Goal: Task Accomplishment & Management: Use online tool/utility

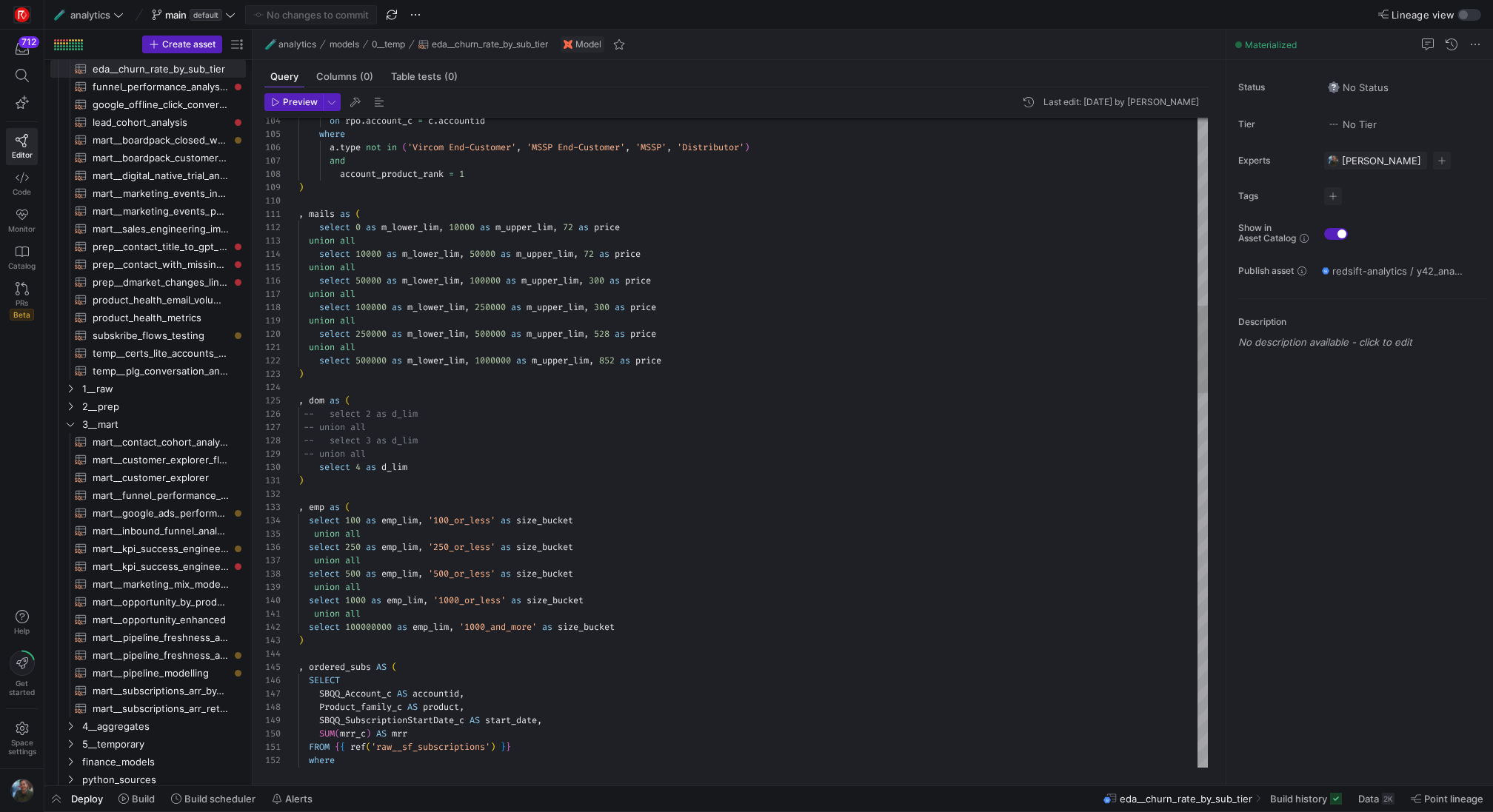
scroll to position [13, 372]
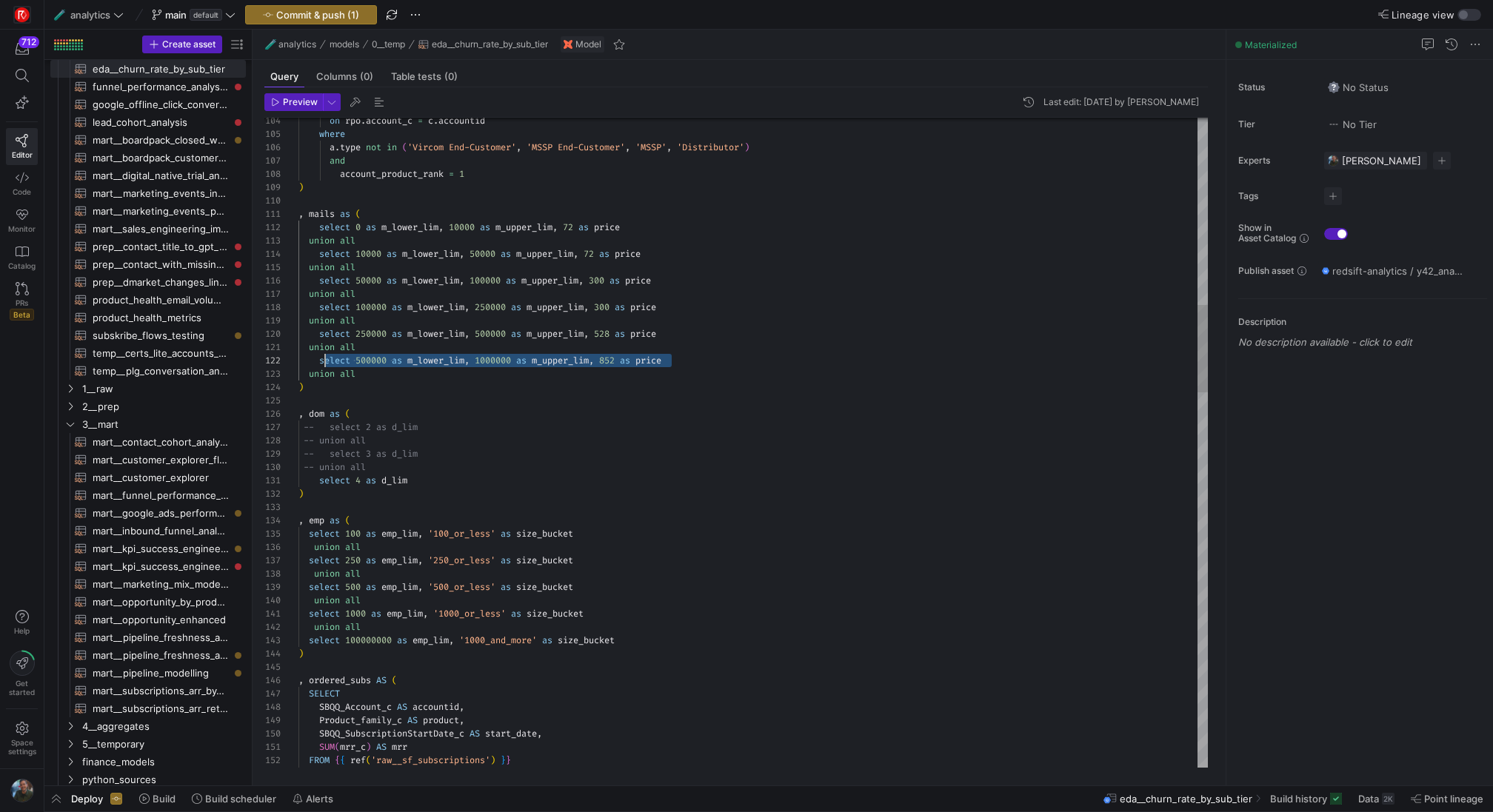
scroll to position [13, 22]
drag, startPoint x: 683, startPoint y: 359, endPoint x: 319, endPoint y: 360, distance: 364.0
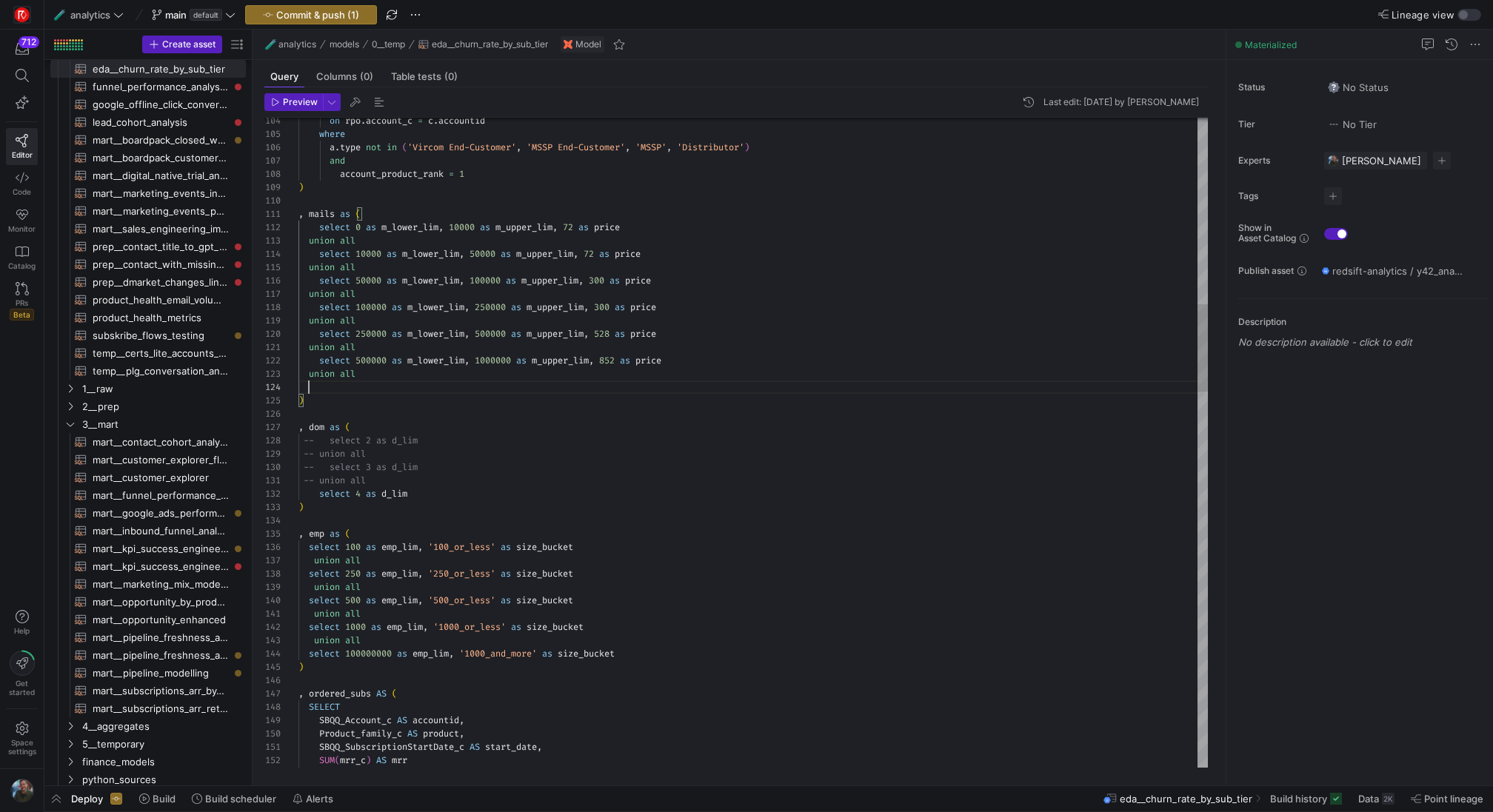
scroll to position [40, 363]
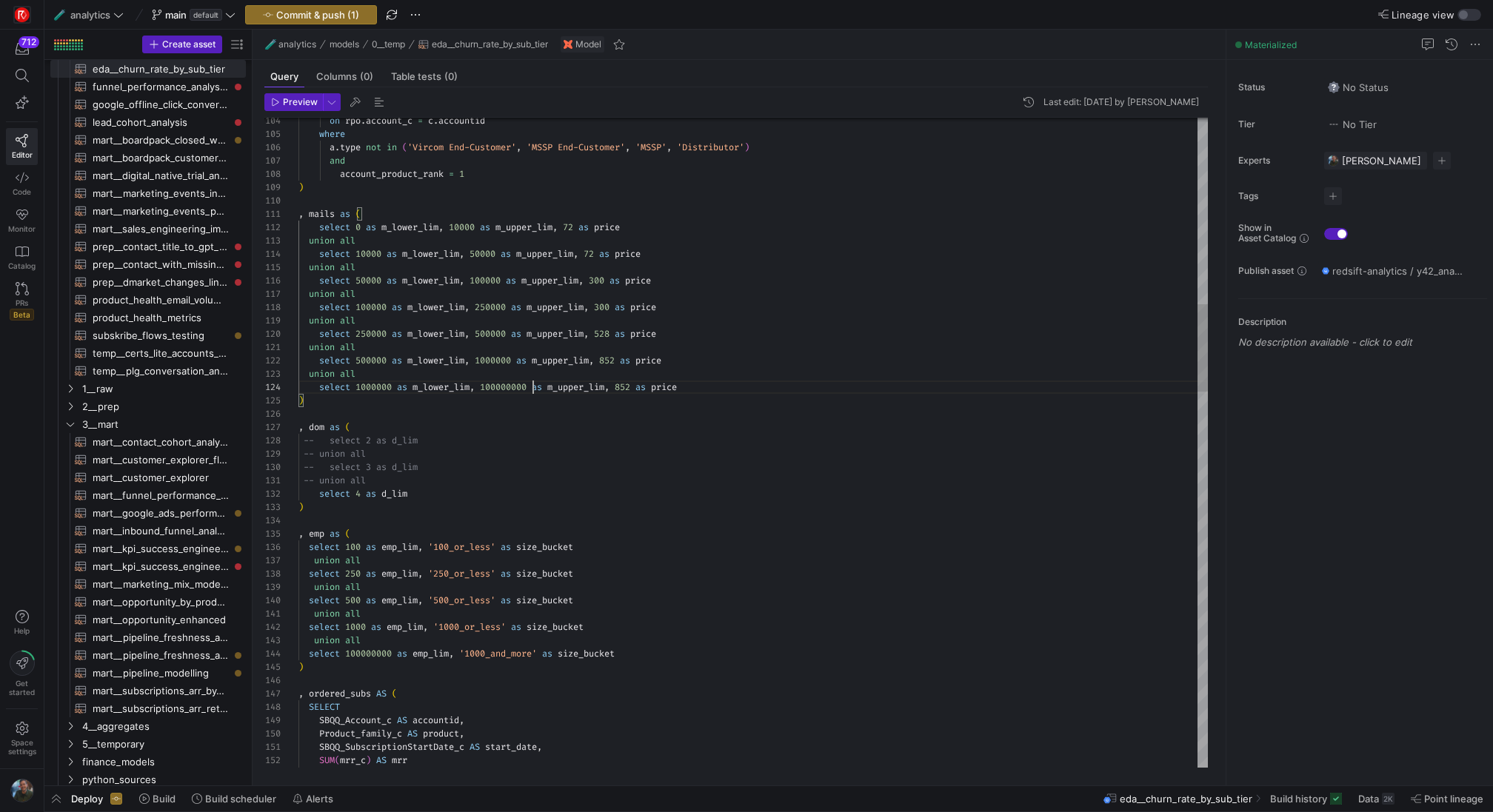
scroll to position [40, 240]
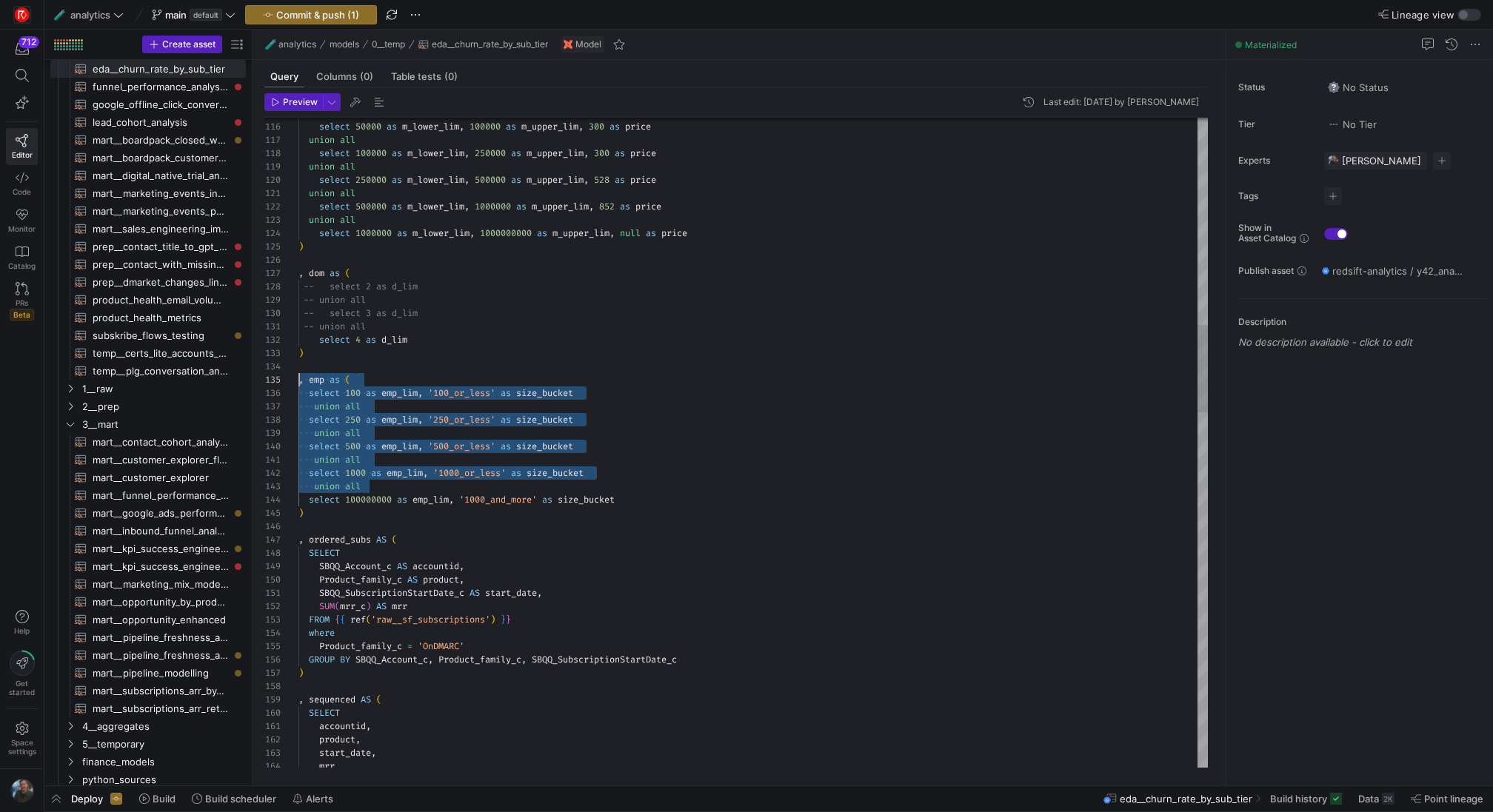
scroll to position [80, 0]
drag, startPoint x: 367, startPoint y: 487, endPoint x: 241, endPoint y: 401, distance: 152.6
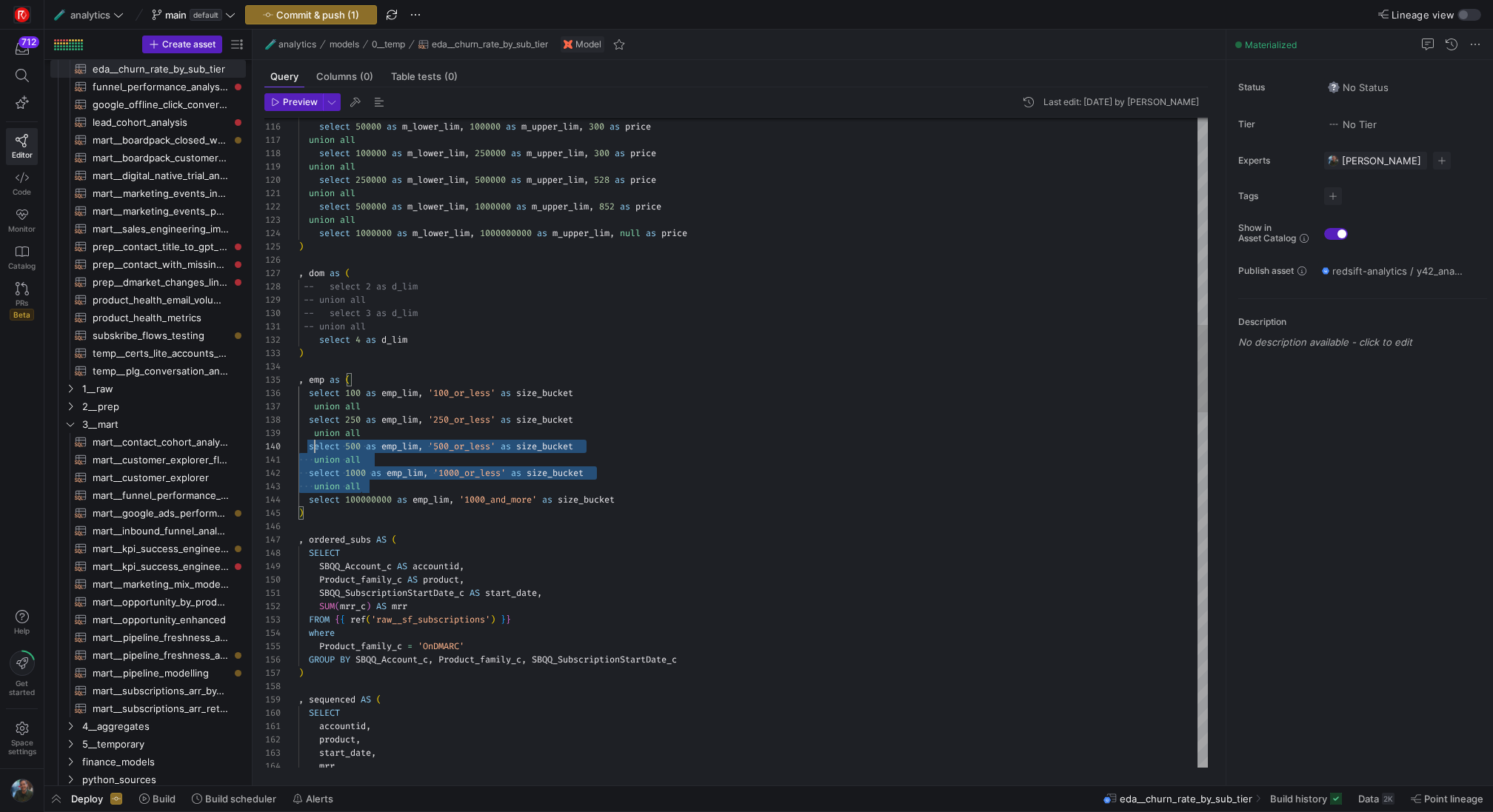
scroll to position [67, 0]
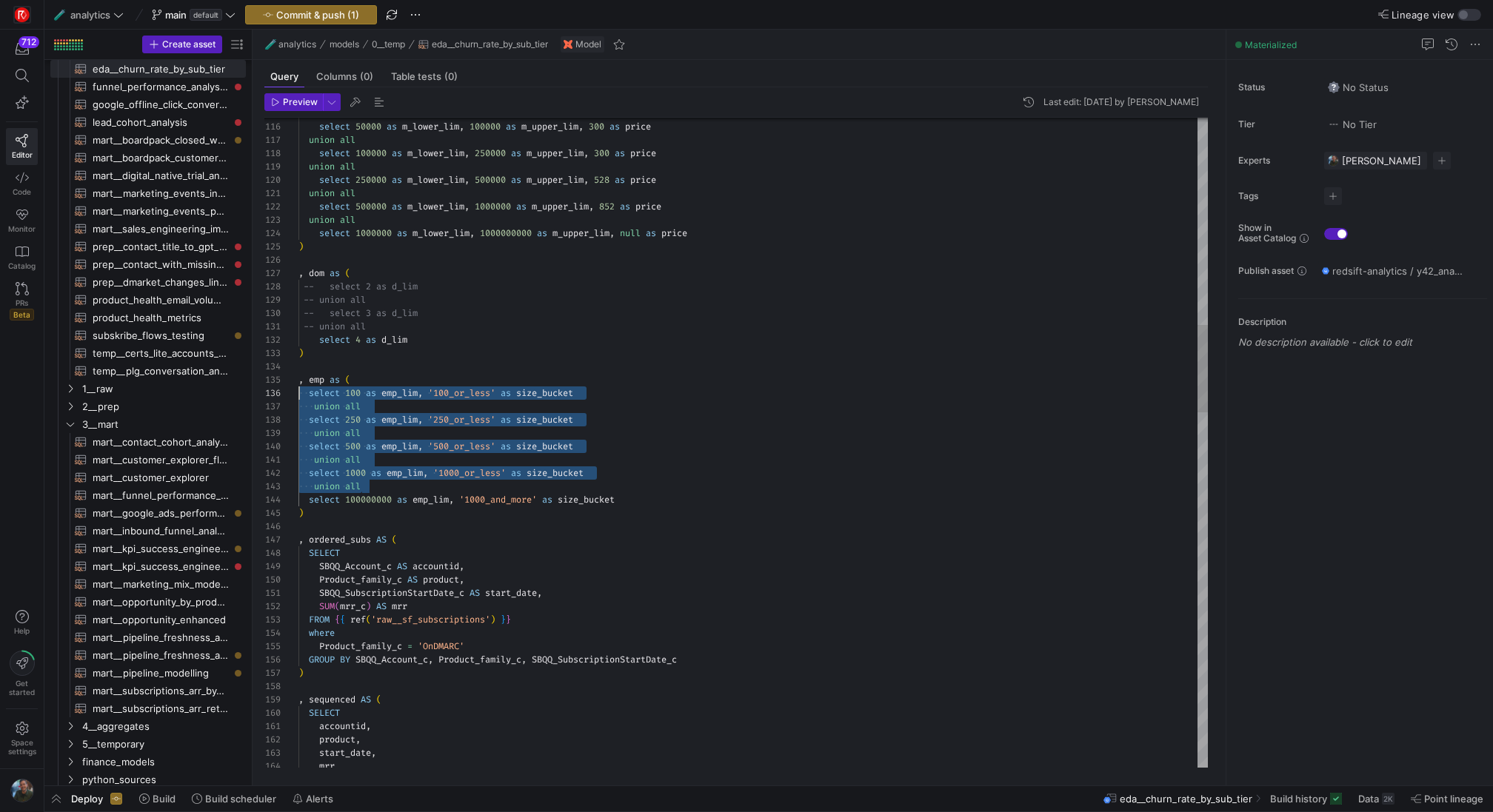
drag, startPoint x: 366, startPoint y: 486, endPoint x: 261, endPoint y: 392, distance: 140.9
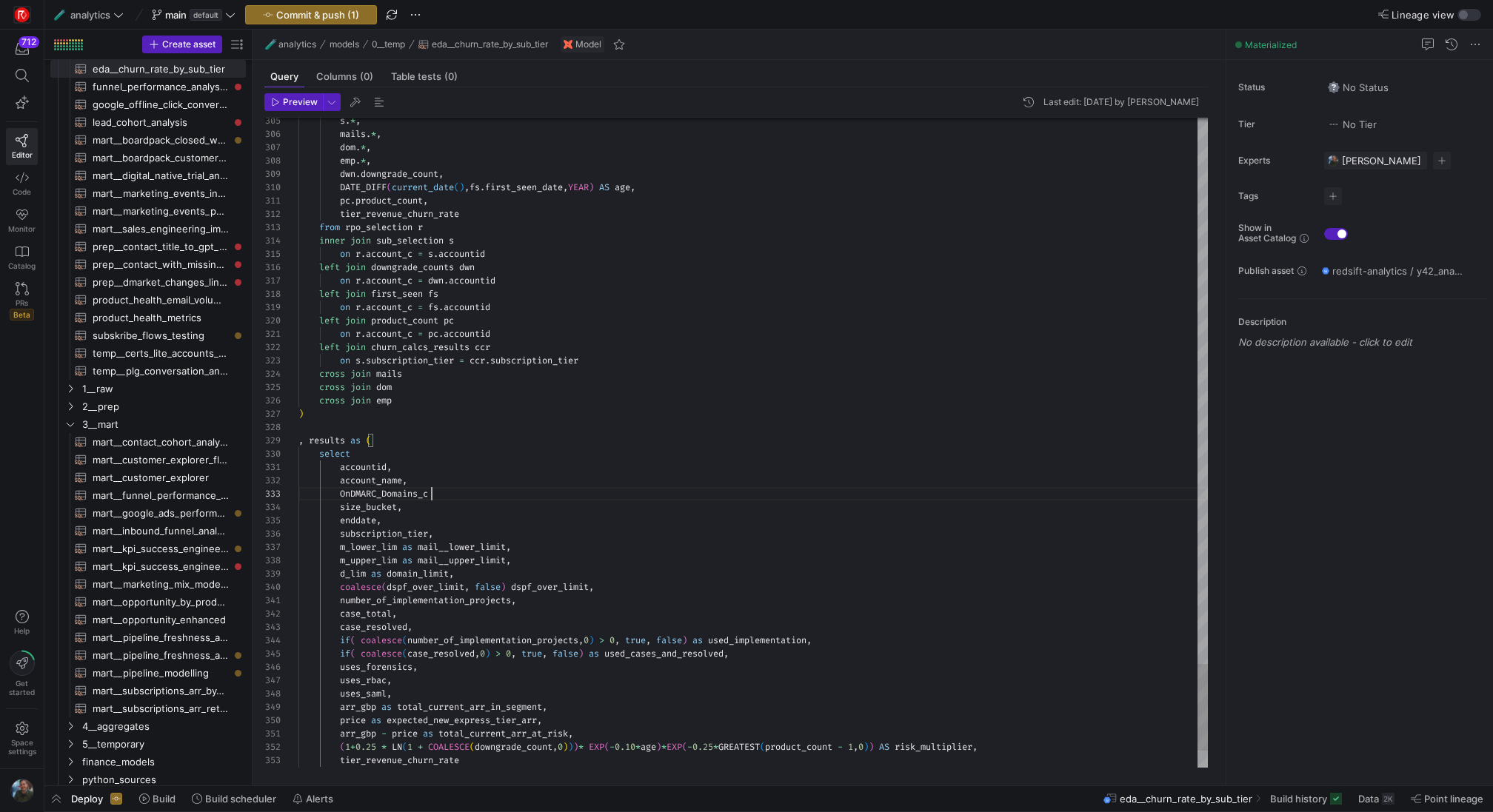
scroll to position [26, 139]
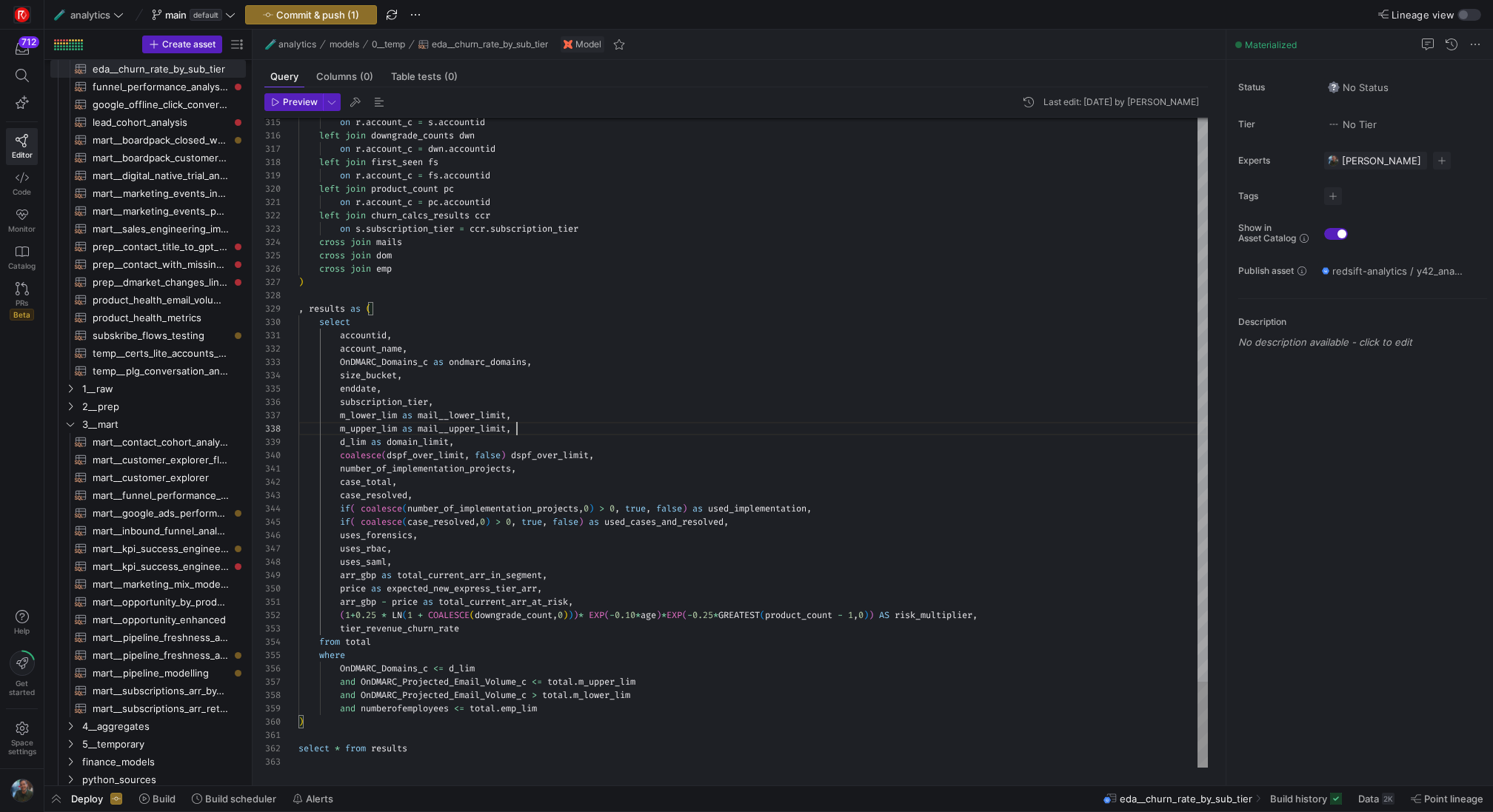
click at [302, 112] on header "Preview Last edit: [DATE] by [PERSON_NAME]" at bounding box center [736, 105] width 944 height 25
click at [303, 107] on span "Preview" at bounding box center [300, 102] width 35 height 10
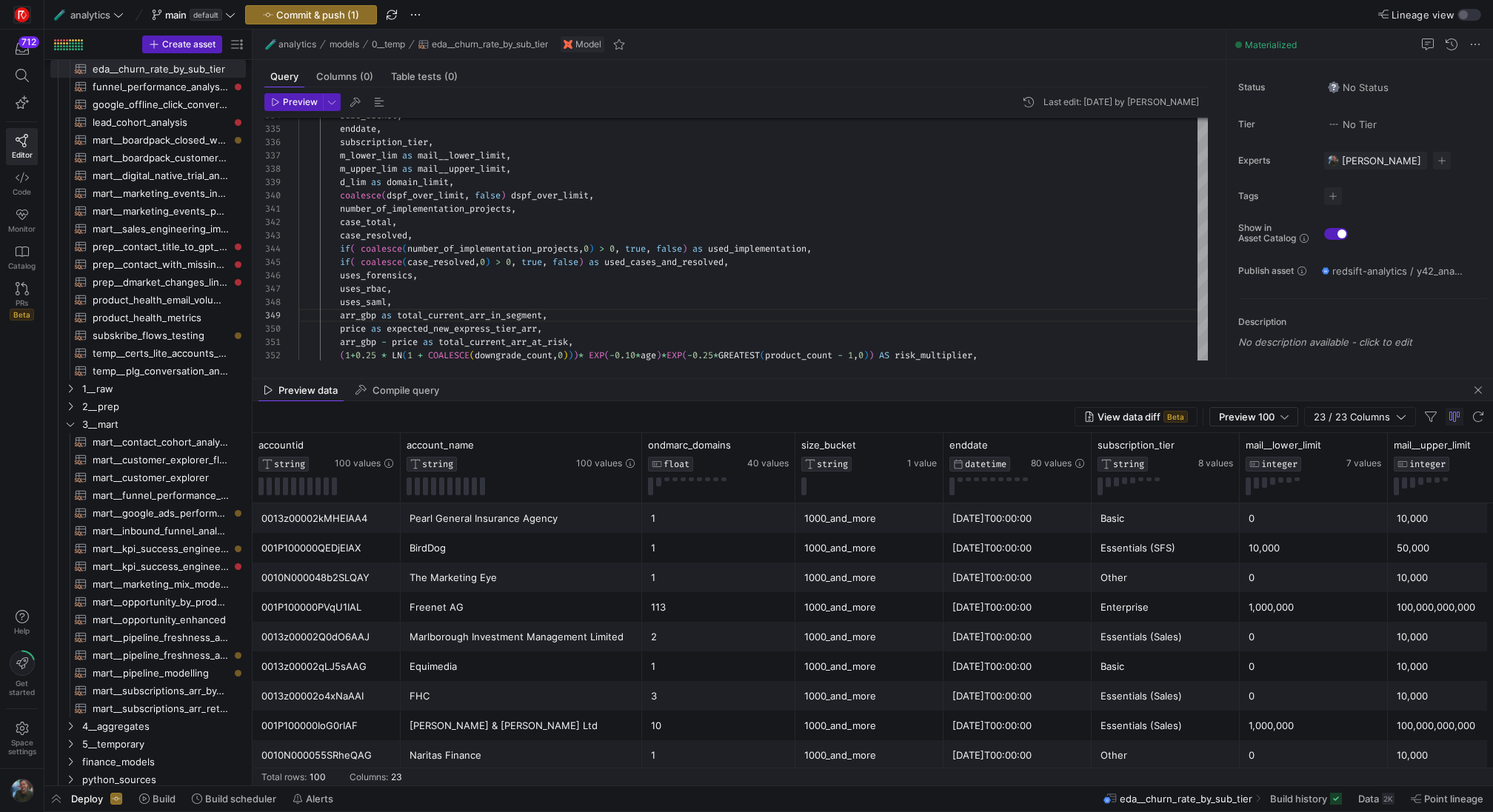
drag, startPoint x: 756, startPoint y: 525, endPoint x: 769, endPoint y: 375, distance: 150.6
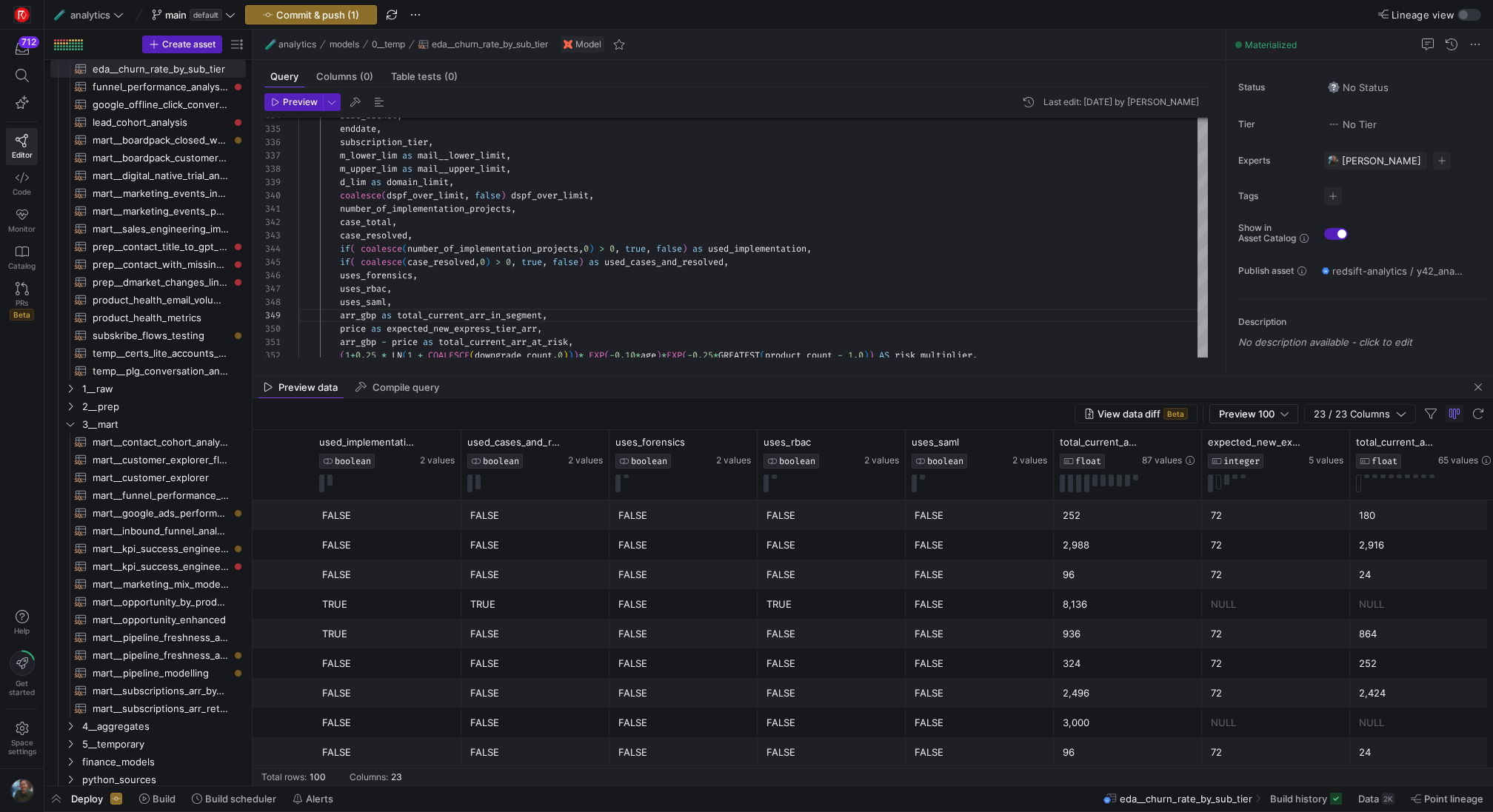
scroll to position [0, 1756]
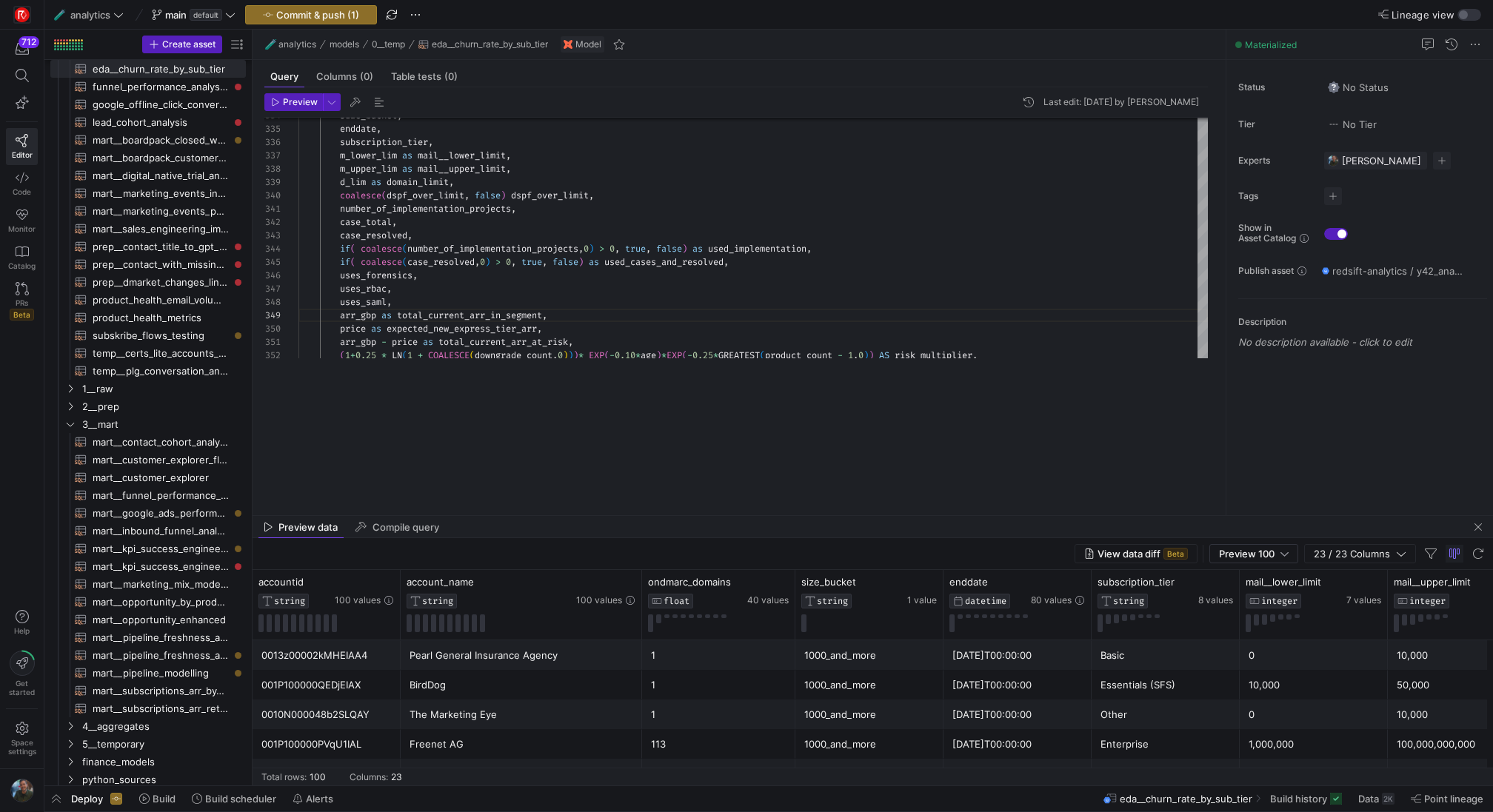
drag, startPoint x: 752, startPoint y: 377, endPoint x: 731, endPoint y: 523, distance: 147.5
click at [731, 523] on as-split "🧪 analytics models 0__temp eda__churn_rate_by_sub_tier Model Query Columns (0) …" at bounding box center [872, 408] width 1240 height 756
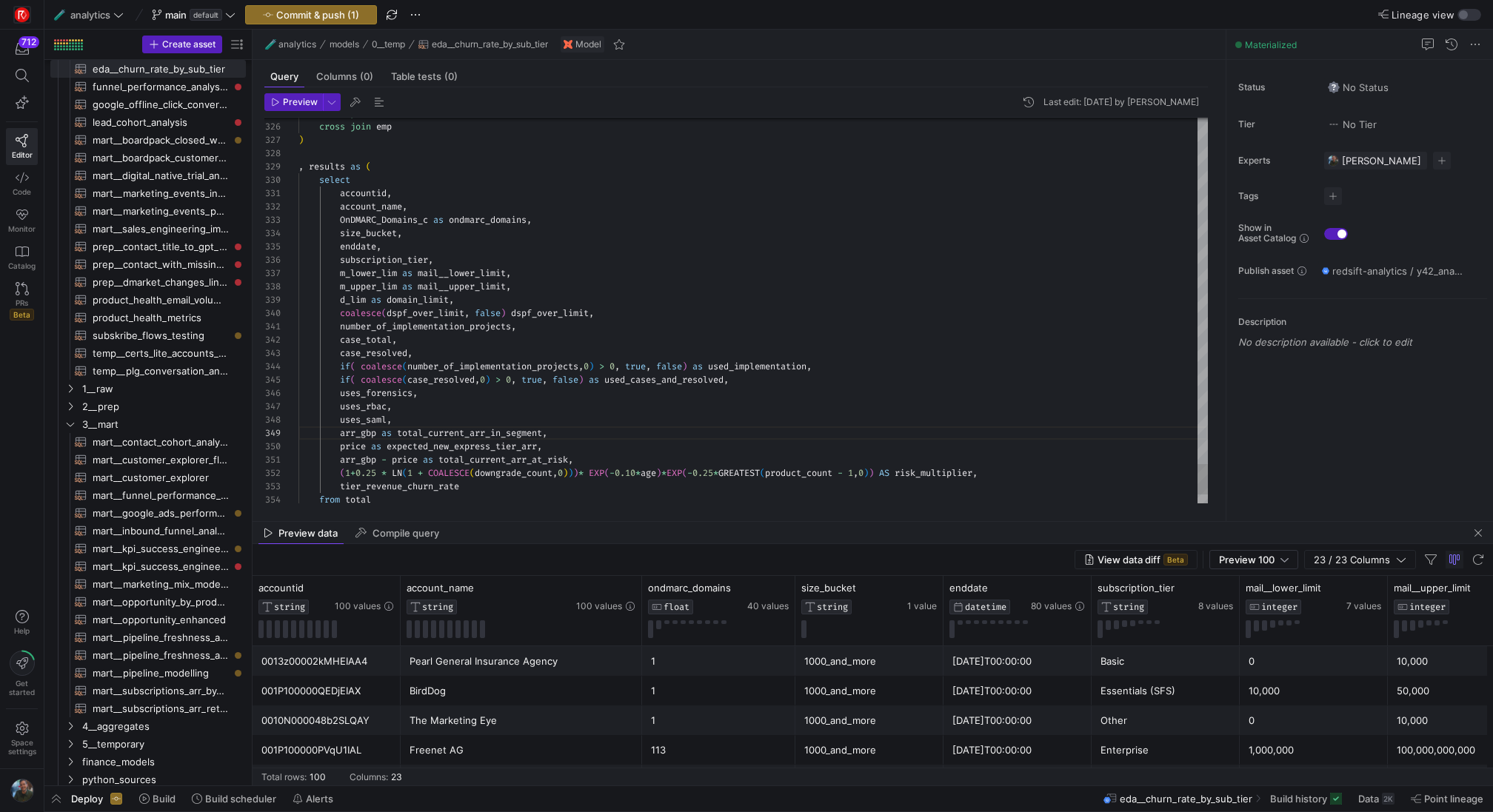
scroll to position [107, 160]
drag, startPoint x: 469, startPoint y: 298, endPoint x: 339, endPoint y: 301, distance: 130.0
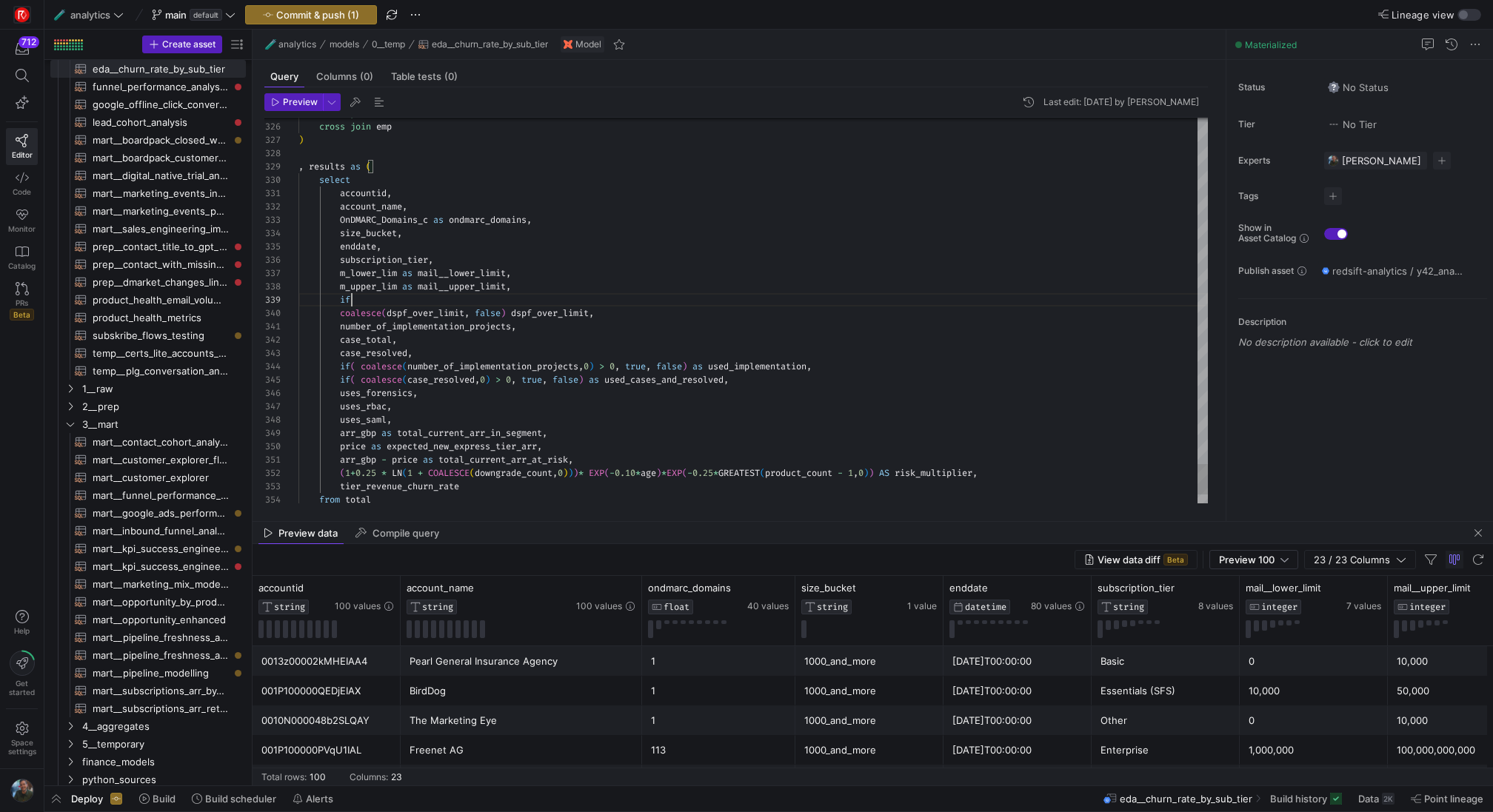
scroll to position [107, 59]
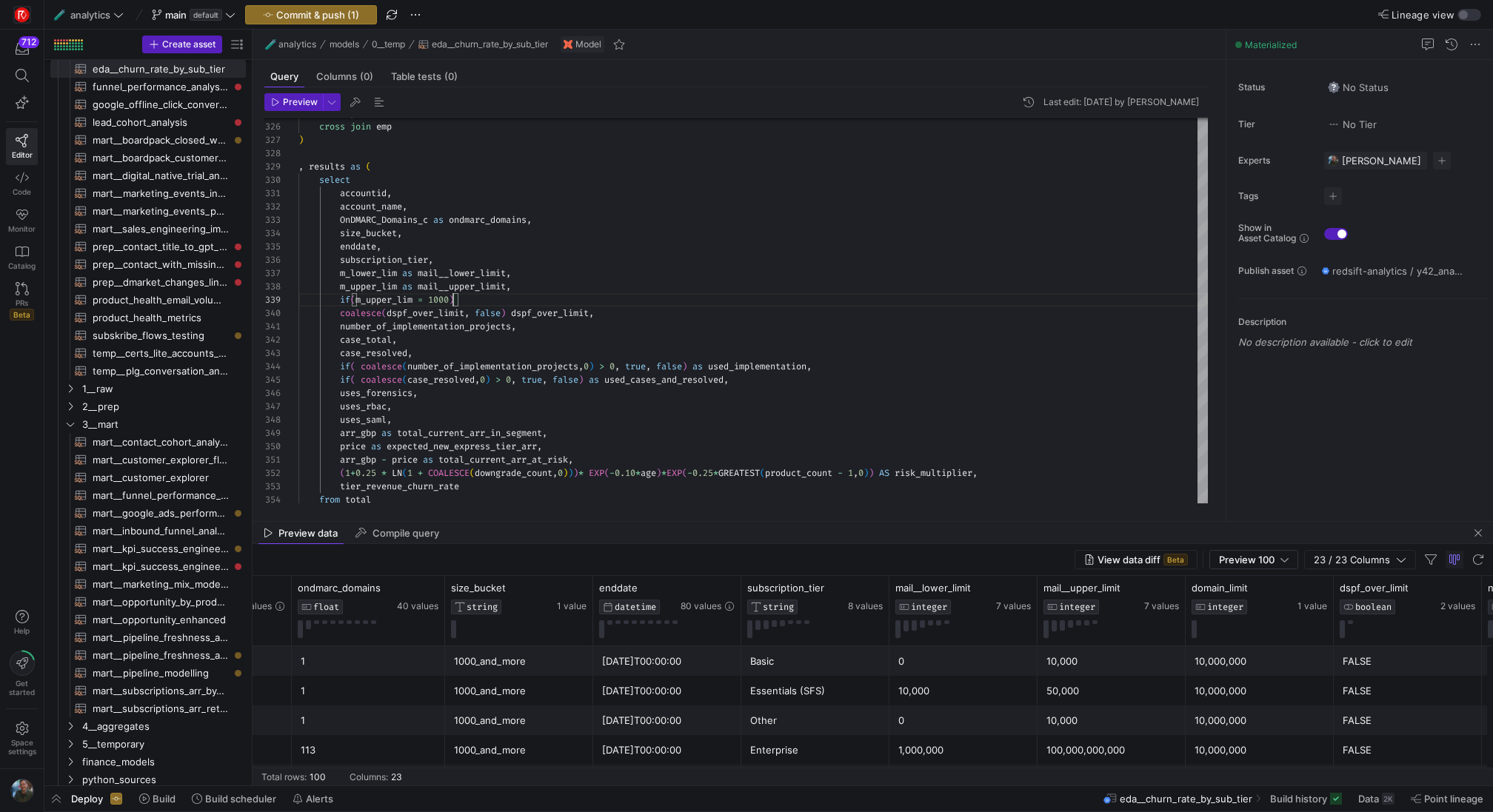
scroll to position [107, 155]
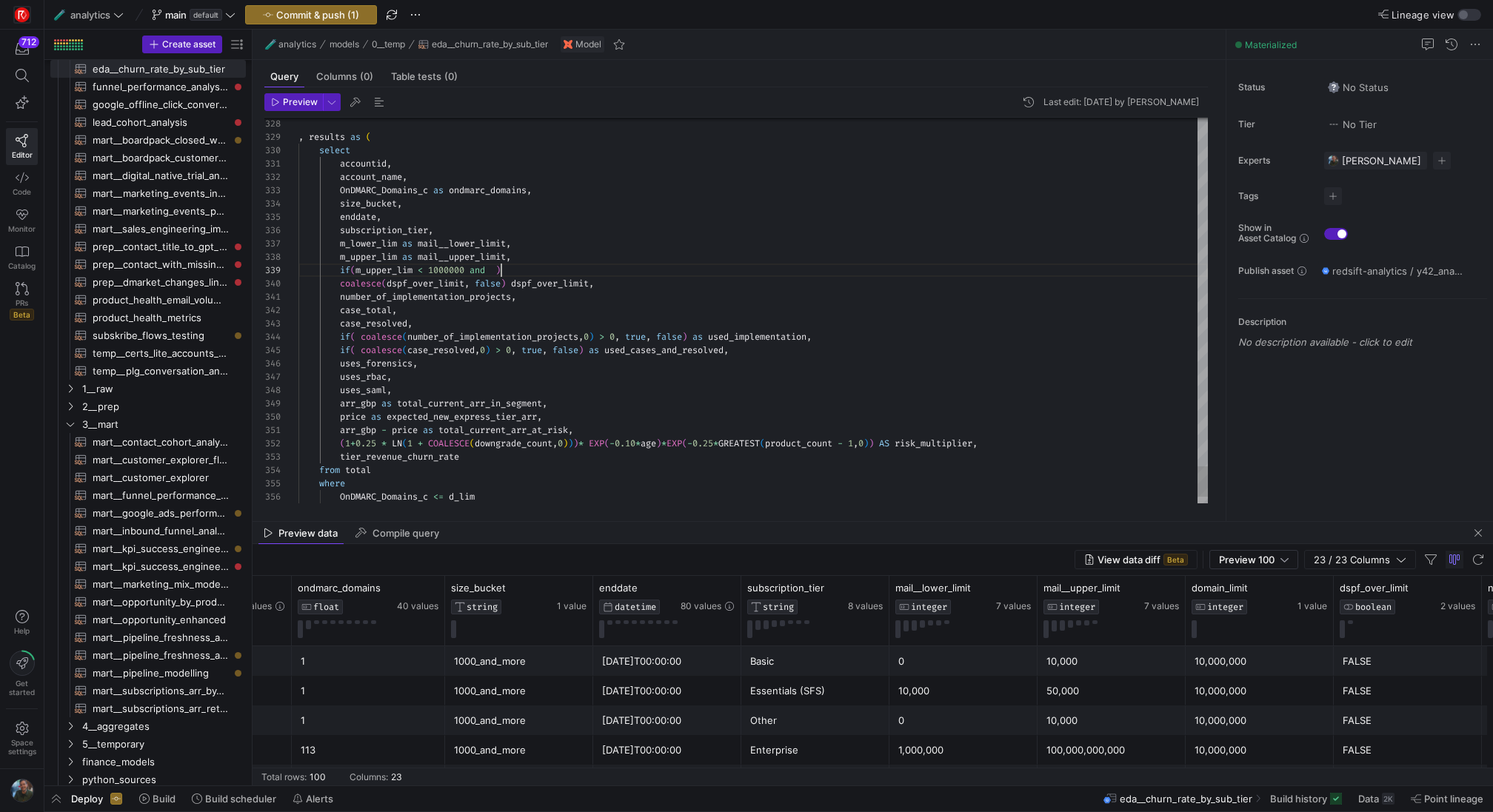
type textarea "accountid, account_name, OnDMARC_Domains_c as ondmarc_domains, size_bucket, end…"
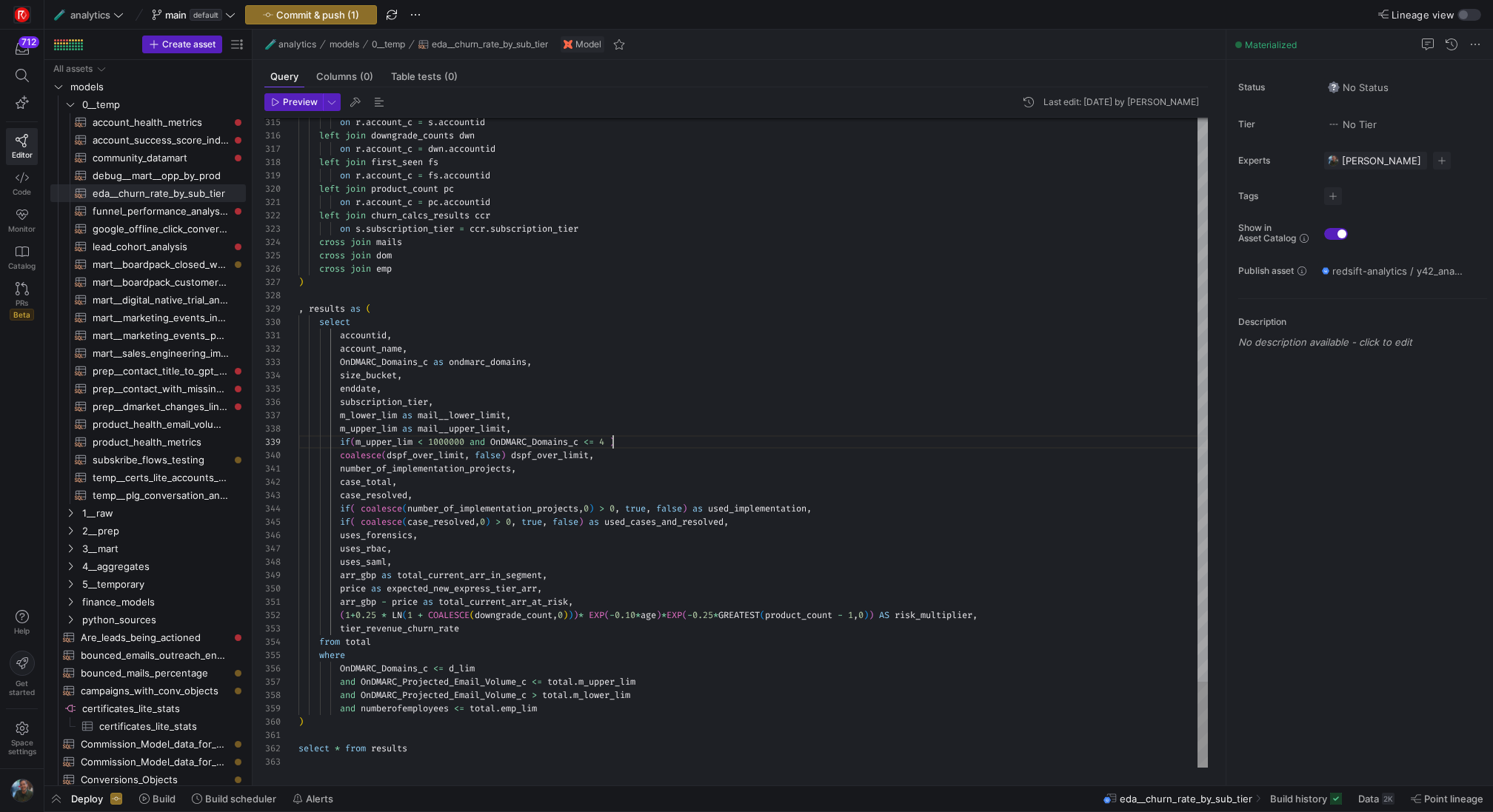
scroll to position [107, 315]
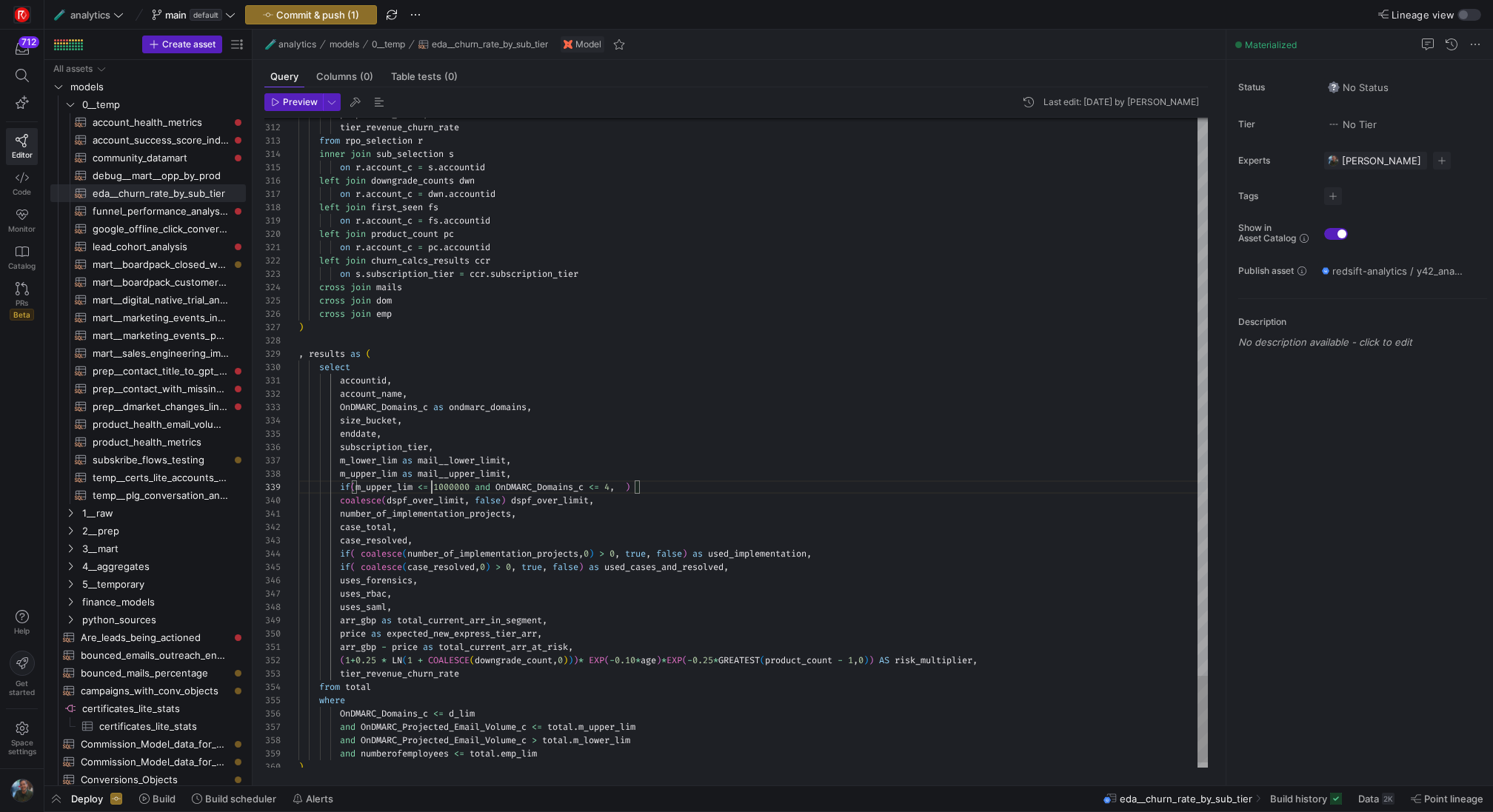
scroll to position [107, 133]
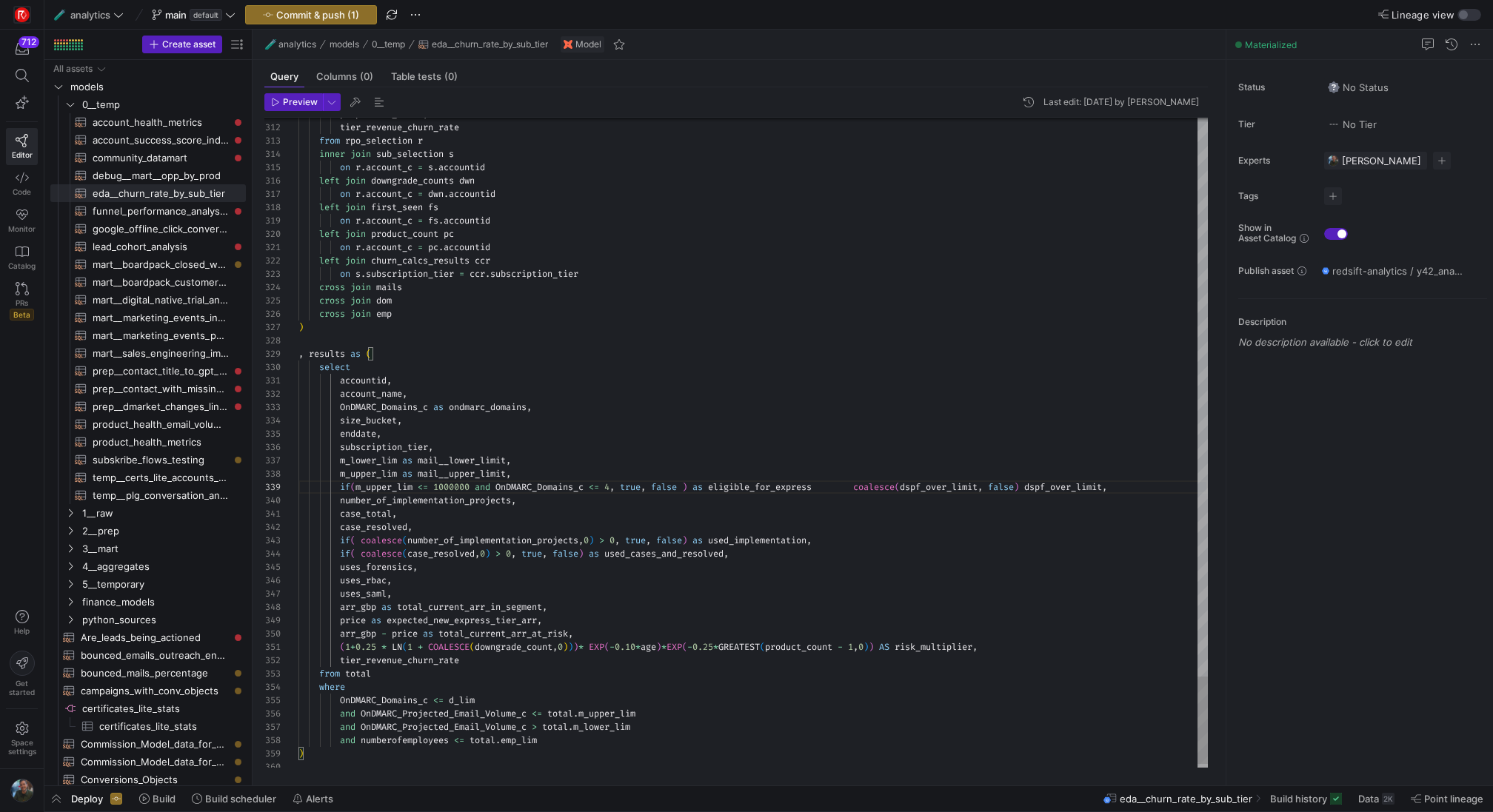
scroll to position [107, 533]
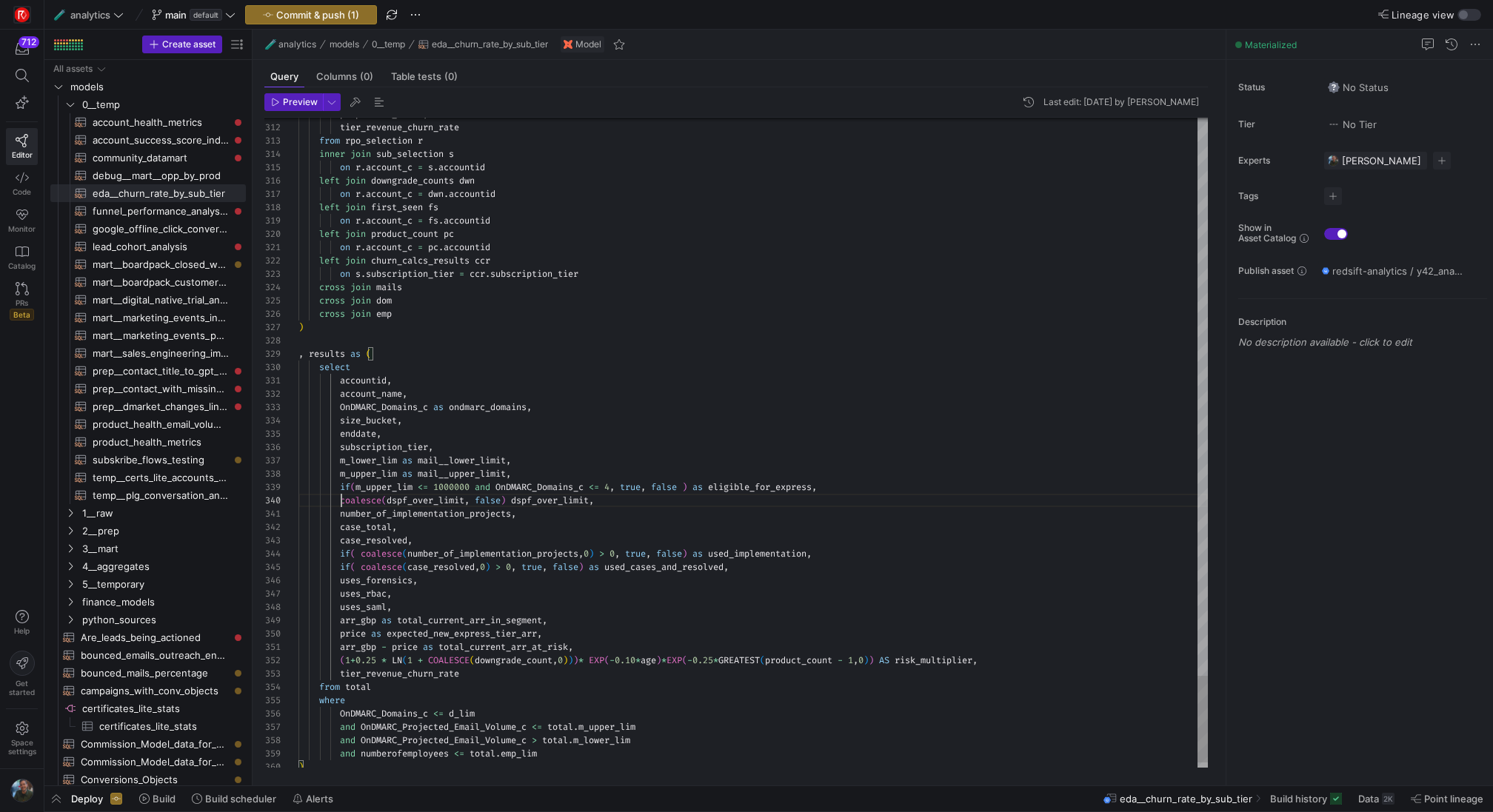
scroll to position [107, 463]
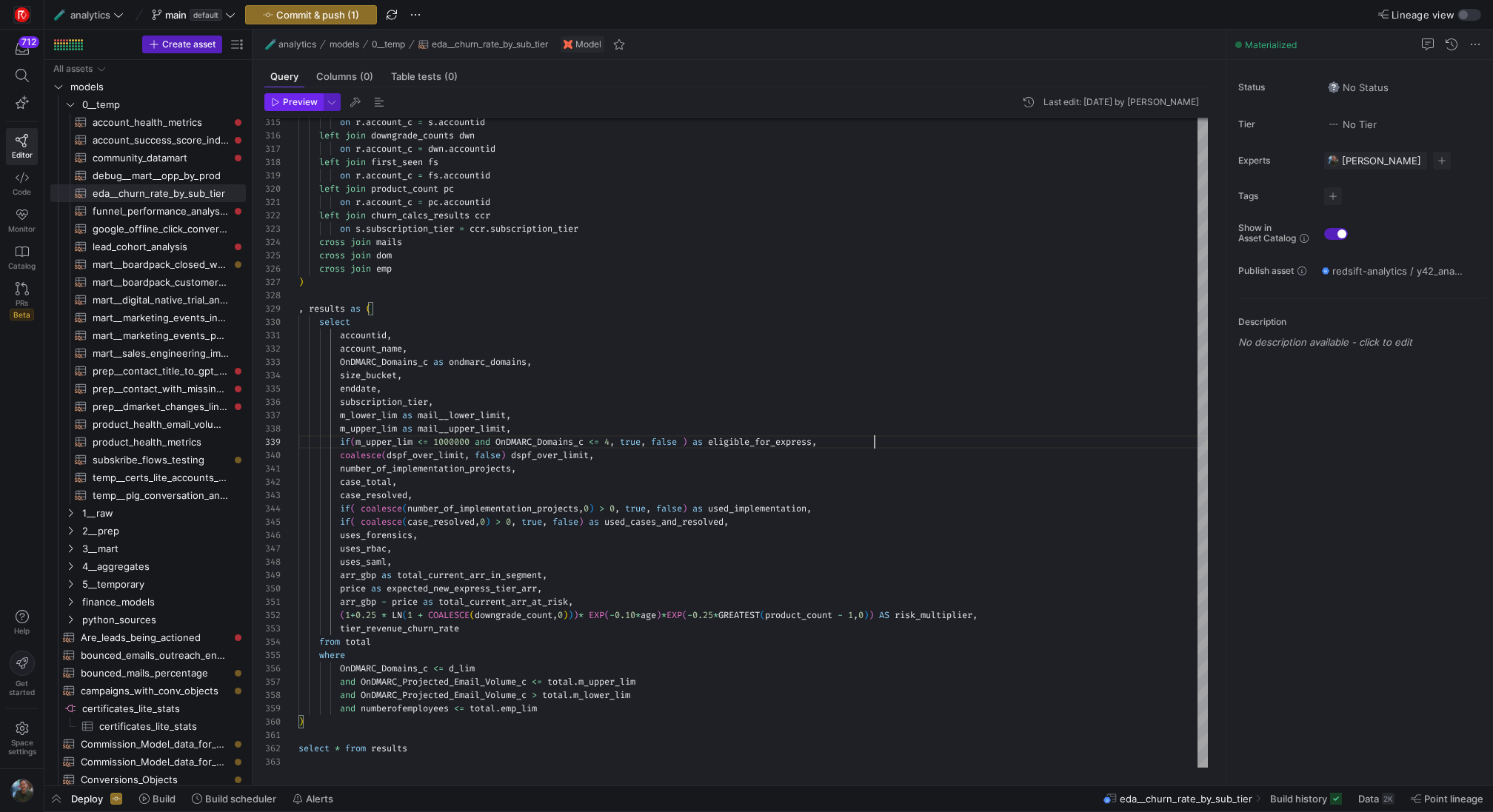
type textarea "accountid, account_name, OnDMARC_Domains_c as ondmarc_domains, size_bucket, end…"
click at [285, 100] on span "Preview" at bounding box center [300, 102] width 35 height 10
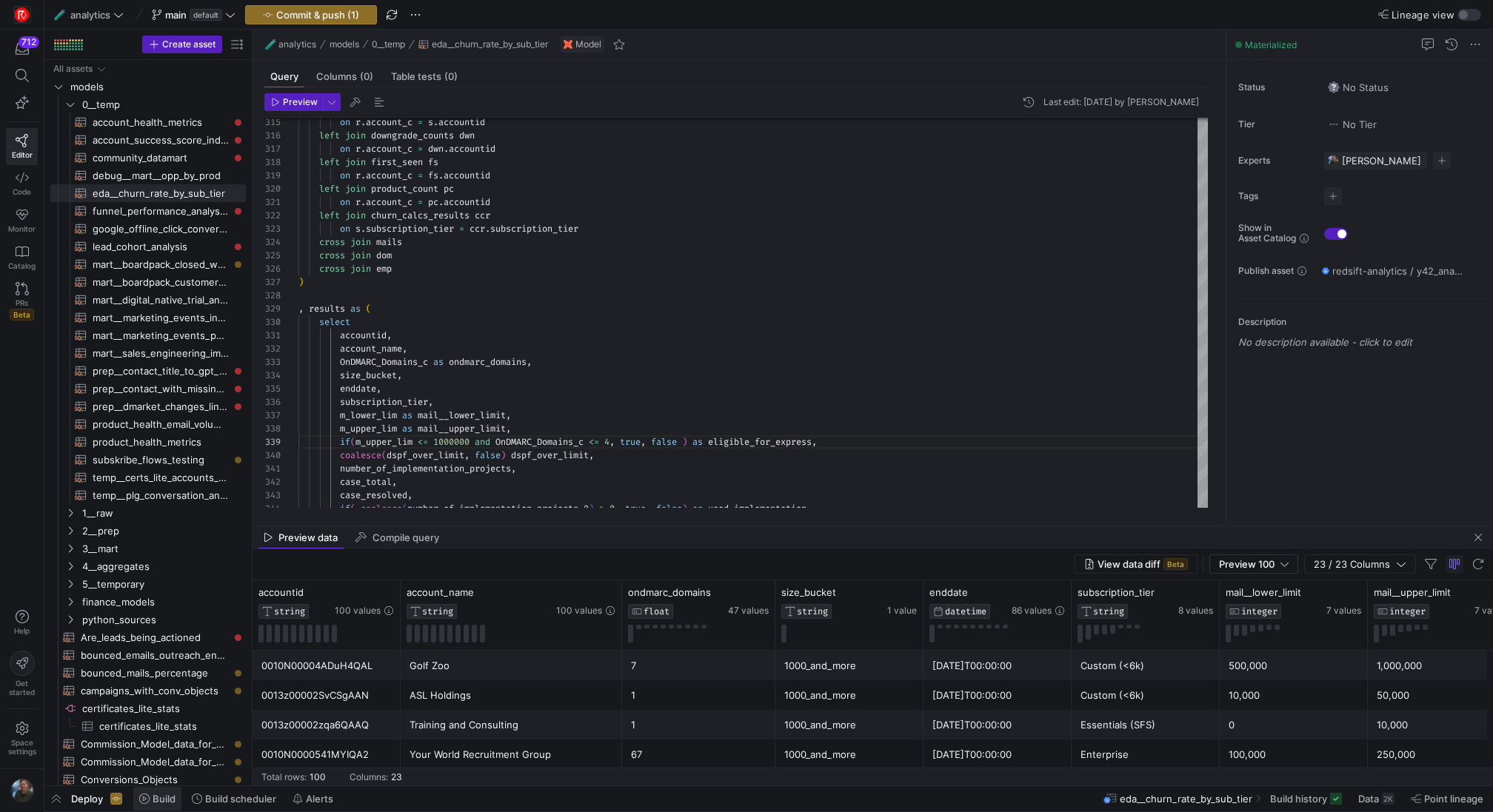
click at [156, 799] on span "Build" at bounding box center [164, 799] width 23 height 12
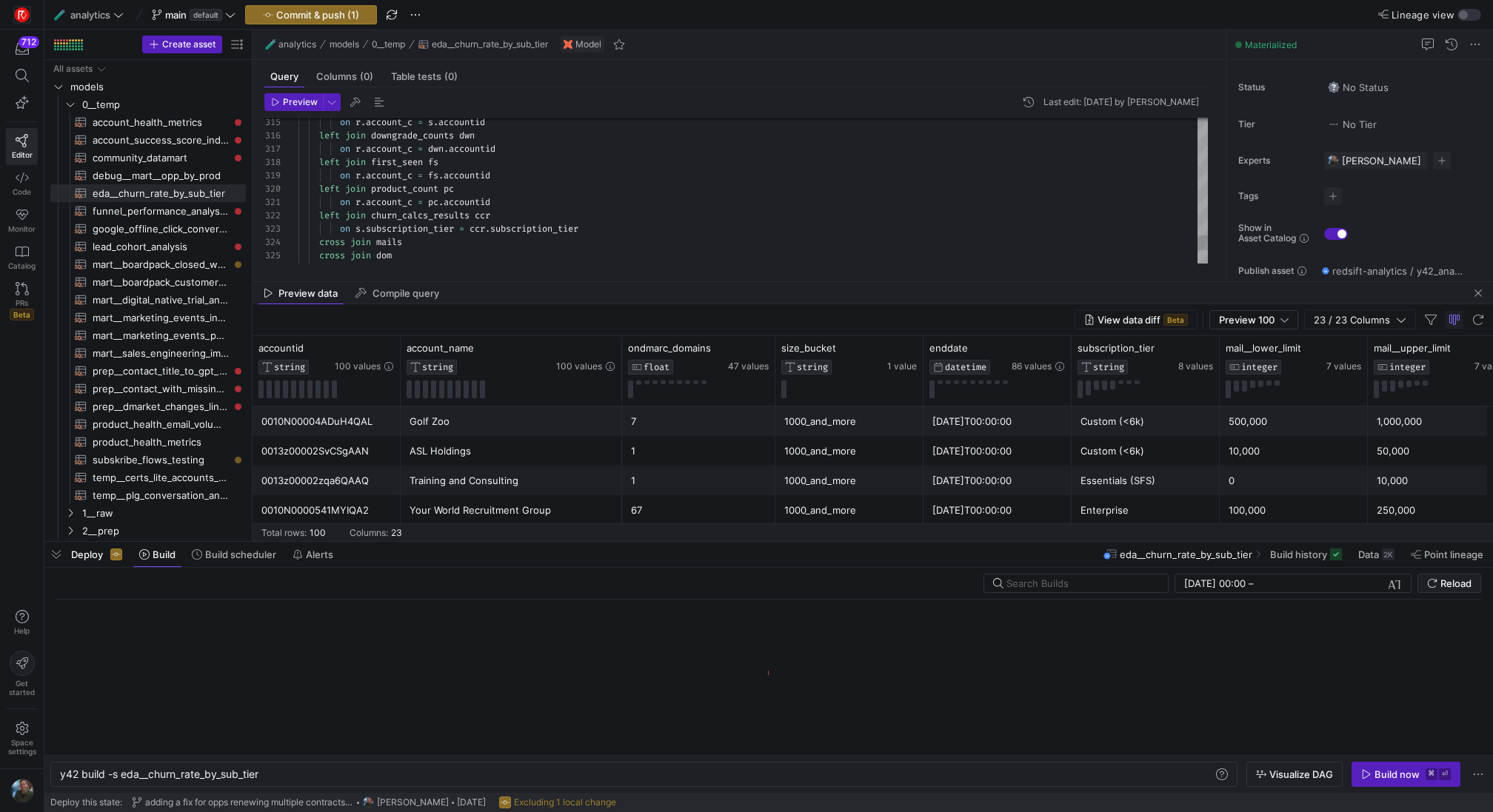
scroll to position [0, 200]
click at [318, 15] on span "Commit & push (1)" at bounding box center [317, 14] width 83 height 12
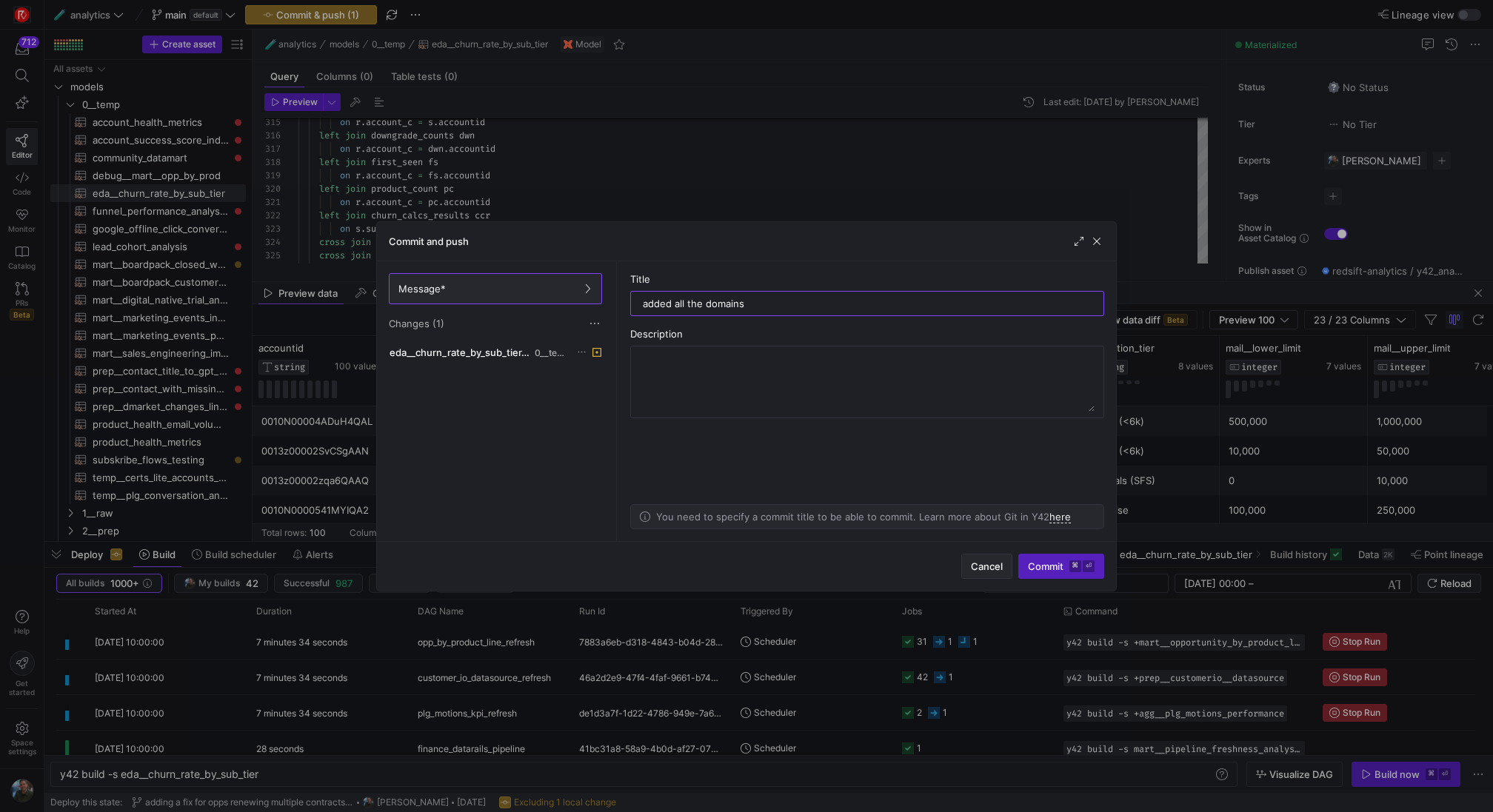
type input "added all the domains"
click at [979, 565] on span "Cancel" at bounding box center [986, 566] width 32 height 12
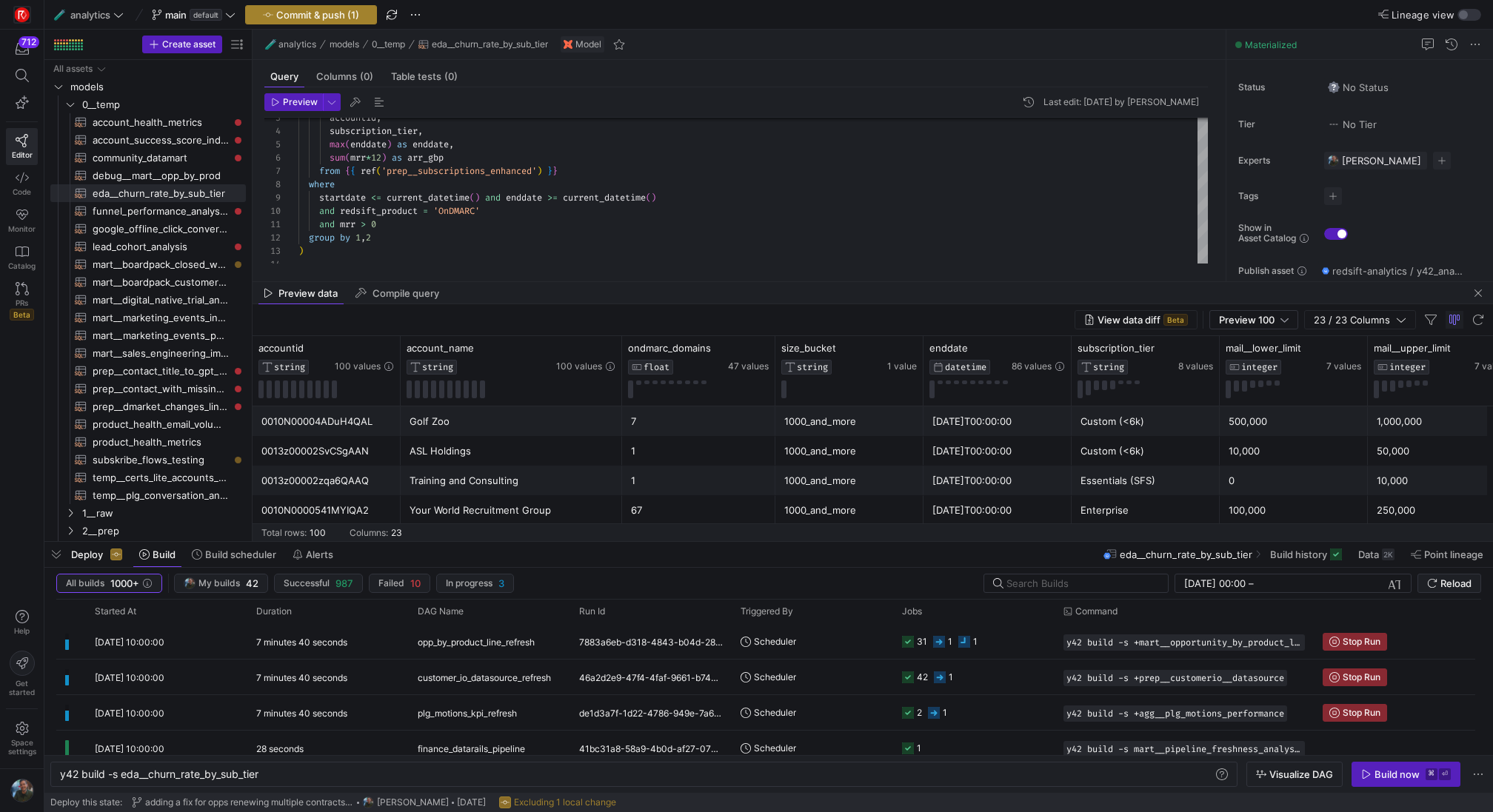
click at [311, 9] on span "Commit & push (1)" at bounding box center [317, 14] width 83 height 12
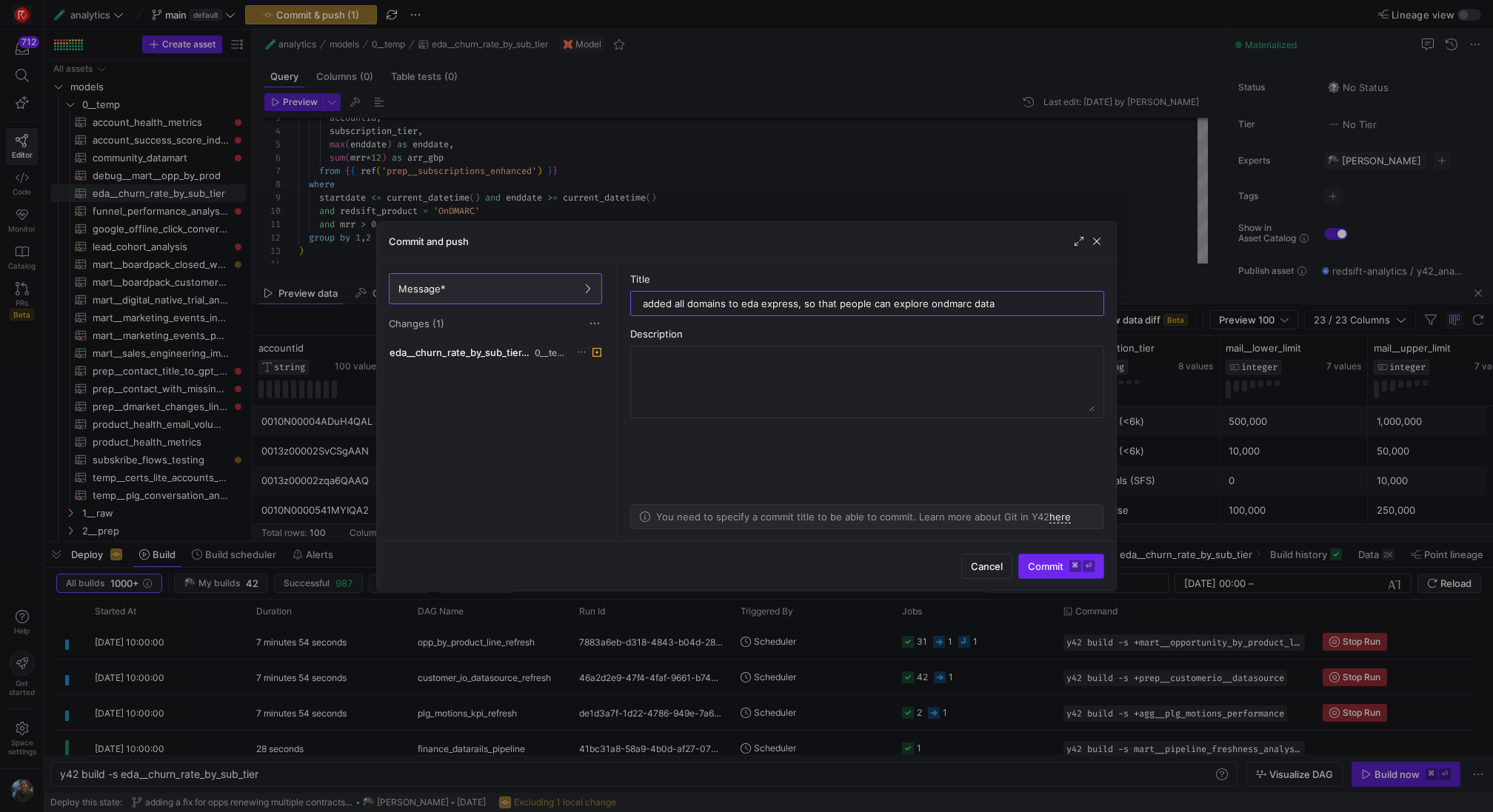
type input "added all domains to eda express, so that people can explore ondmarc data"
click at [1084, 573] on span "submit" at bounding box center [1061, 566] width 84 height 24
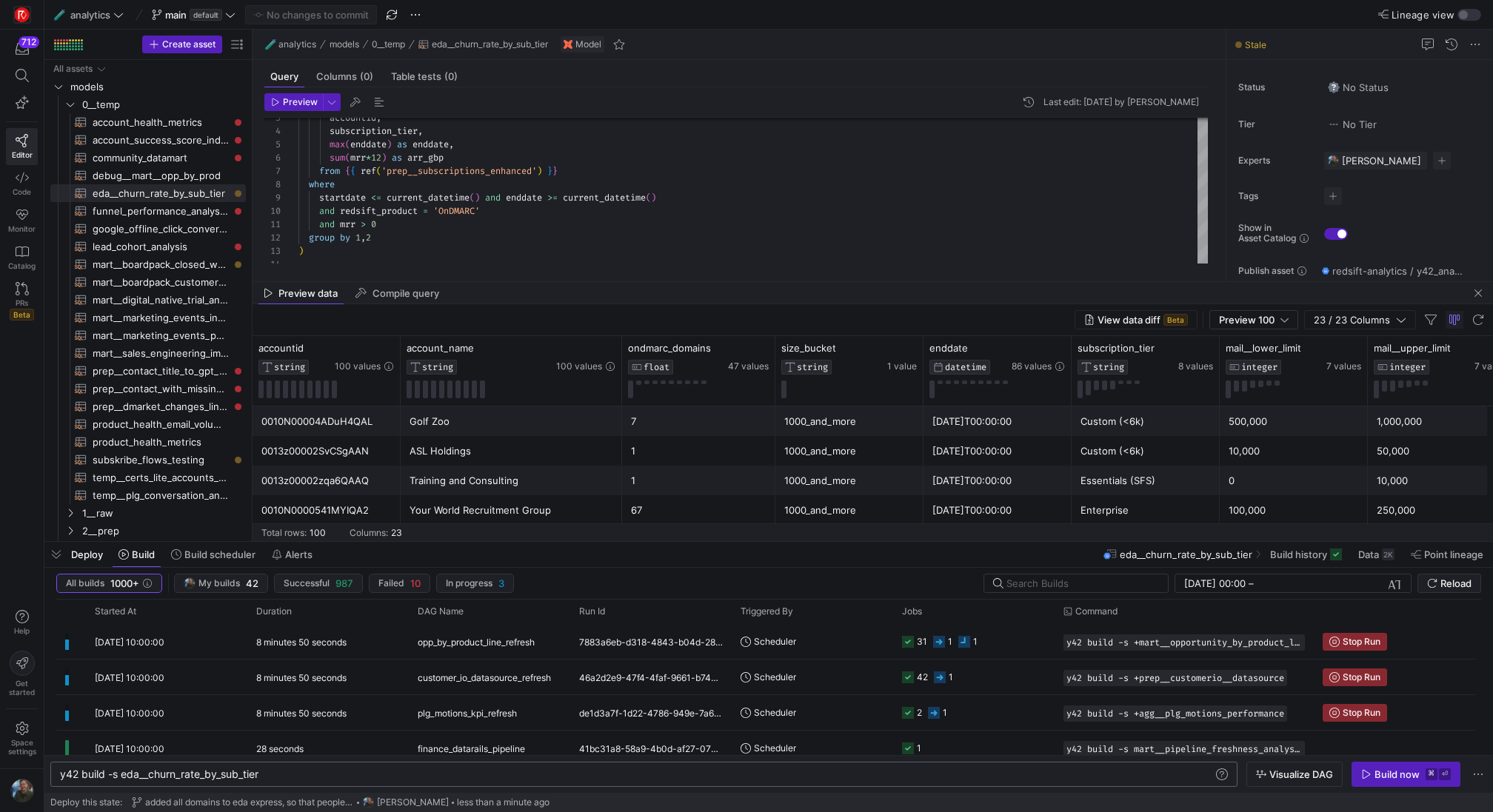
click at [278, 781] on div "y42 build -s eda__churn_rate_by_sub_tier y42 build -s eda__churn_rate_by_sub_ti…" at bounding box center [644, 774] width 1187 height 25
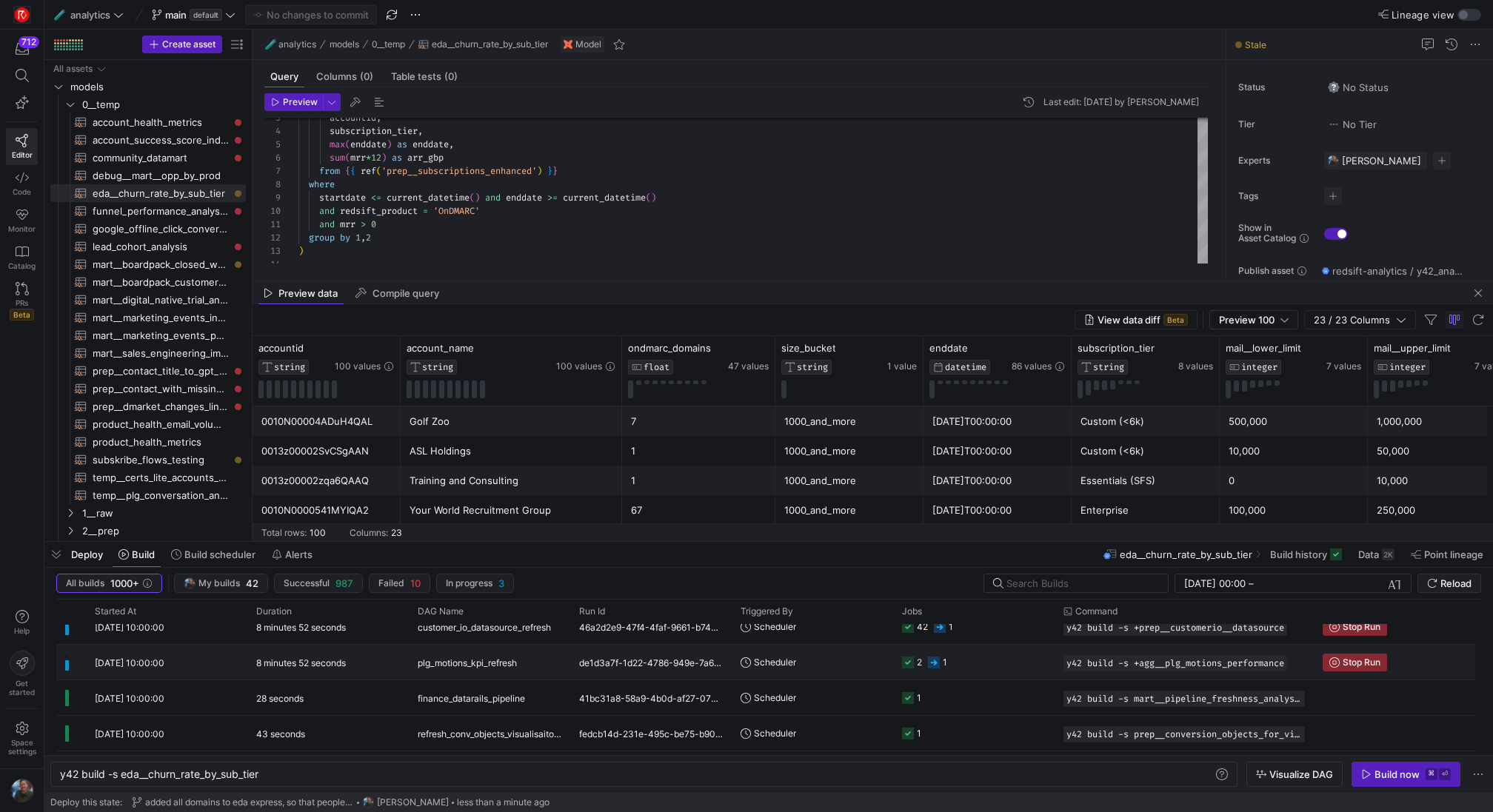
scroll to position [0, 0]
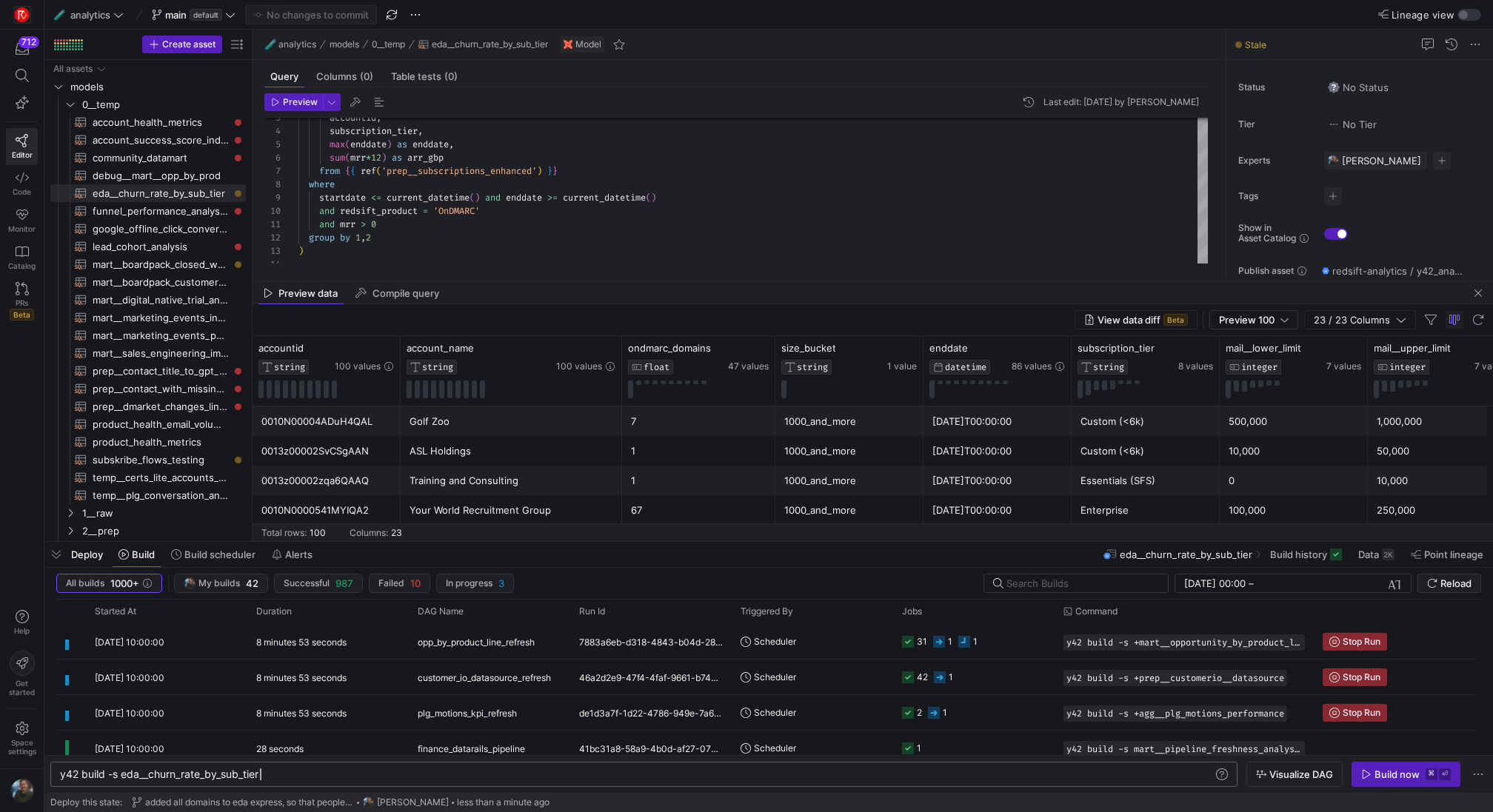
click at [386, 776] on div "y42 build -s eda__churn_rate_by_sub_tier" at bounding box center [637, 774] width 1154 height 12
